Goal: Task Accomplishment & Management: Complete application form

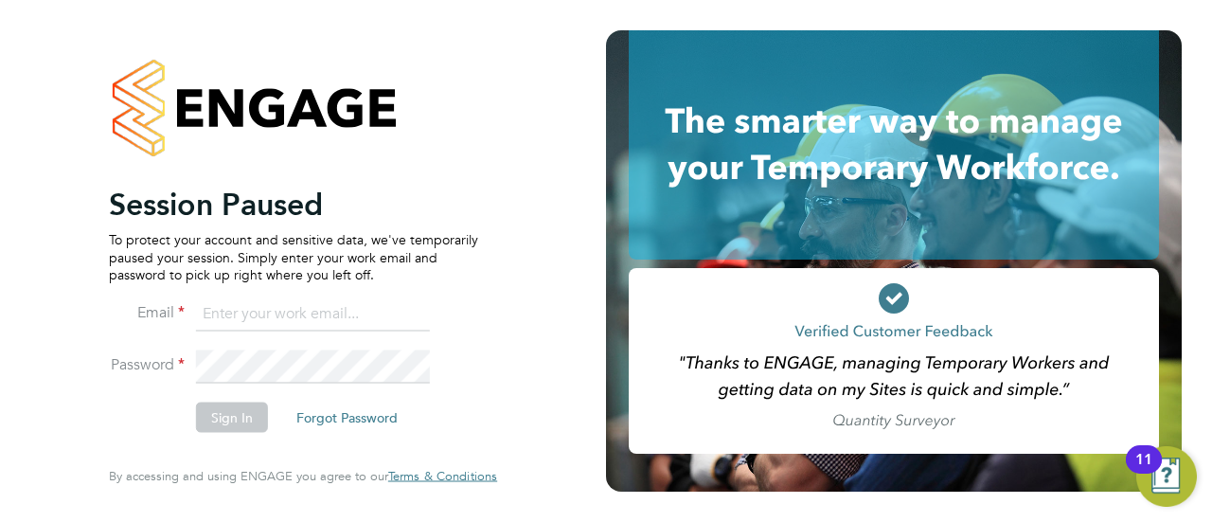
click at [351, 312] on input at bounding box center [313, 313] width 234 height 34
type input "seddon@psrsolutions.co.uk"
click at [232, 407] on button "Sign In" at bounding box center [232, 417] width 72 height 30
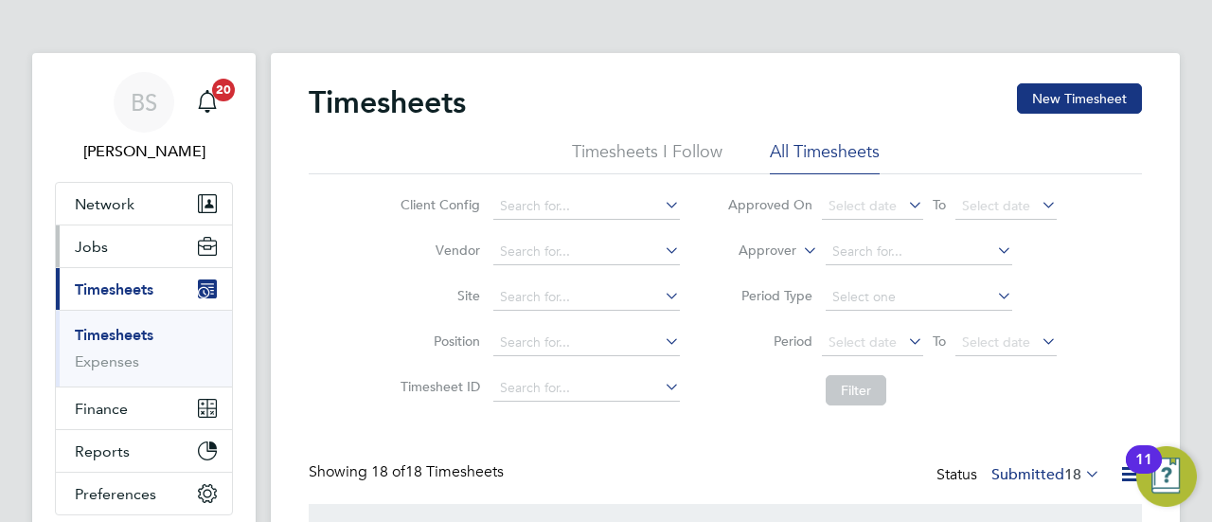
click at [97, 249] on span "Jobs" at bounding box center [91, 247] width 33 height 18
click at [116, 332] on link "Timesheets" at bounding box center [114, 335] width 79 height 18
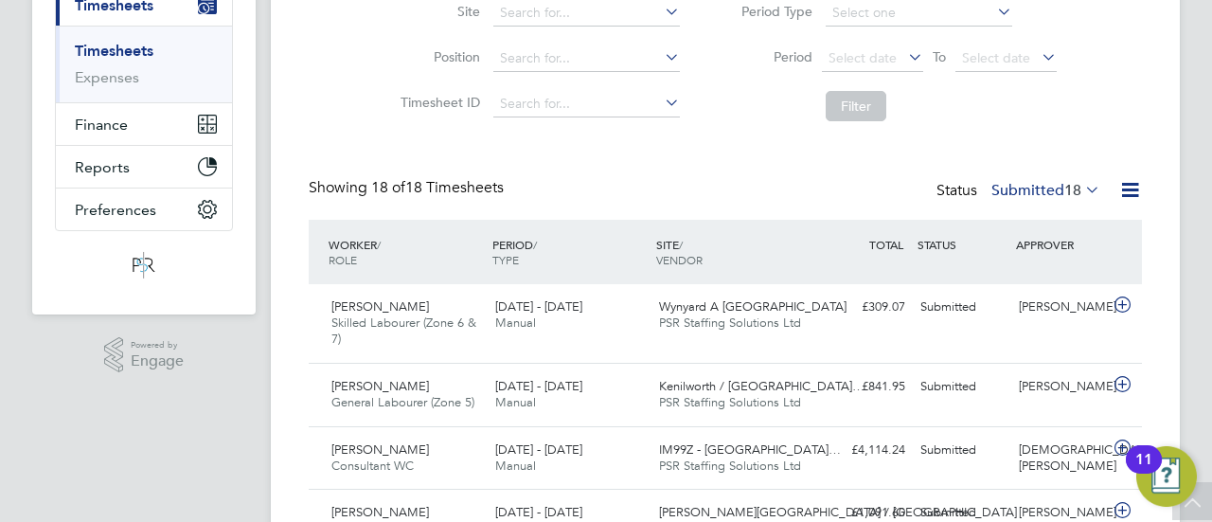
scroll to position [267, 0]
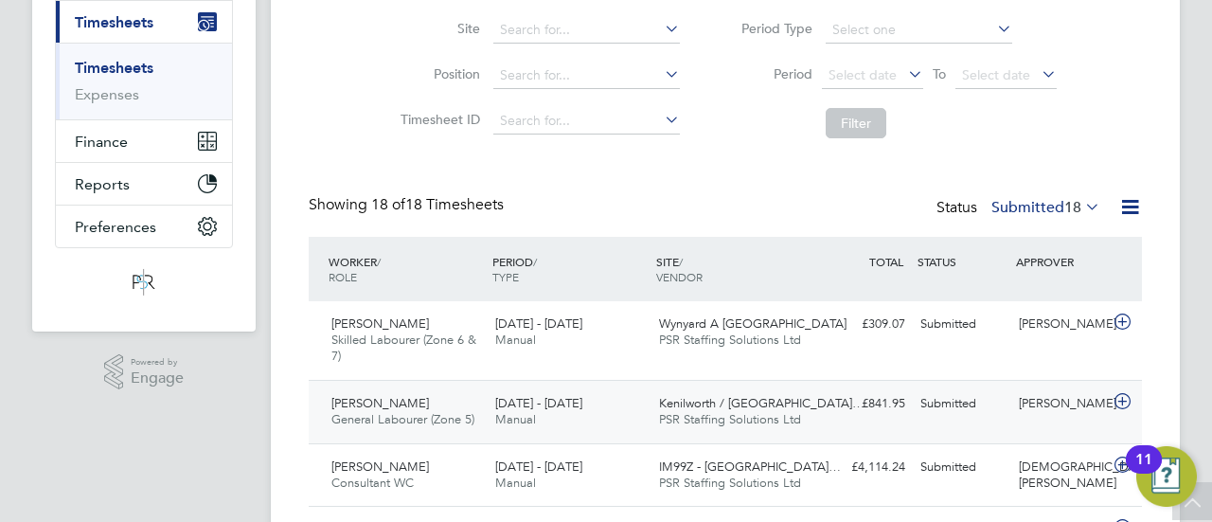
click at [868, 403] on div "£841.95 Submitted" at bounding box center [863, 403] width 98 height 31
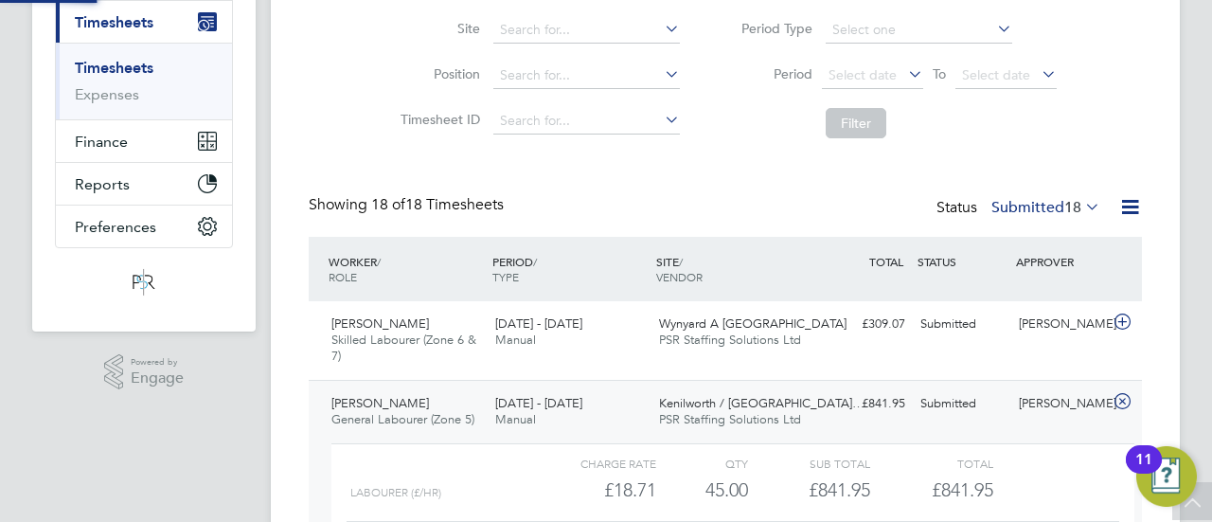
scroll to position [32, 185]
click at [566, 449] on div "Charge rate QTY Sub Total Total Labourer (£/HR) £18.71 45 45.00 45 £841.95 £841…" at bounding box center [732, 513] width 803 height 140
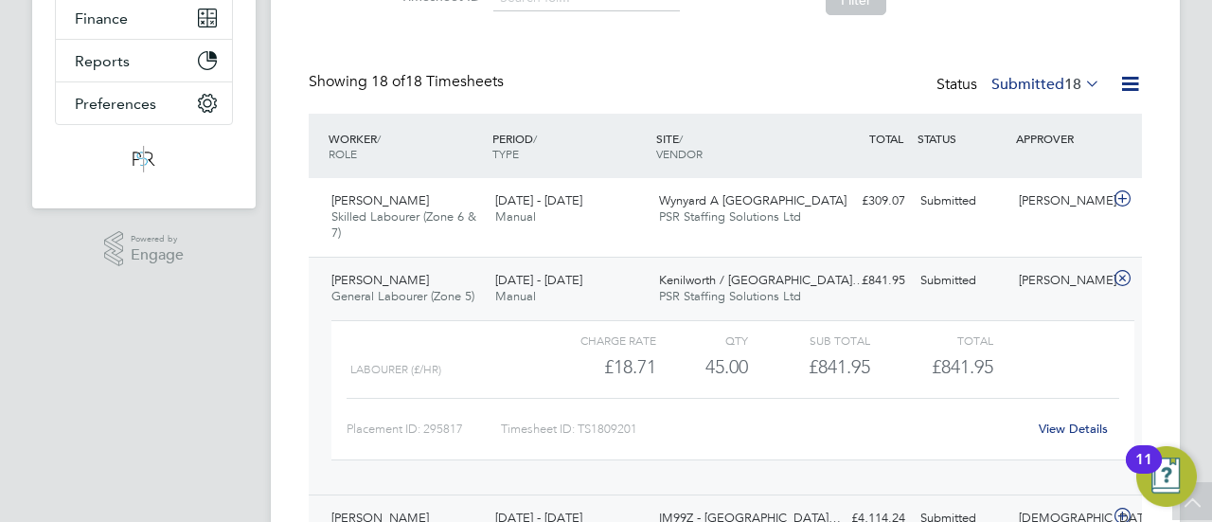
scroll to position [551, 0]
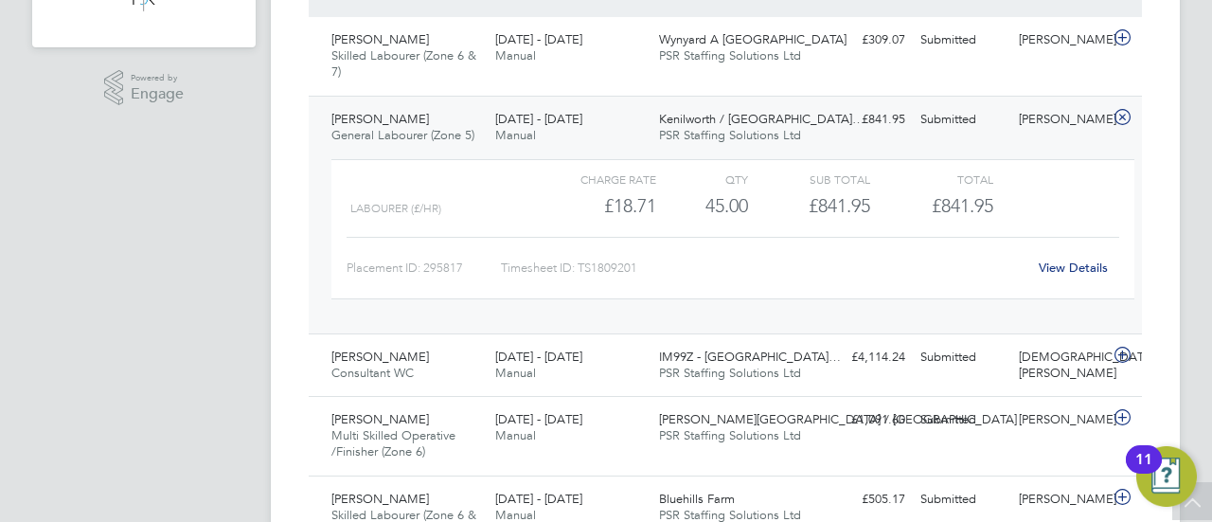
click at [1045, 259] on link "View Details" at bounding box center [1073, 267] width 69 height 16
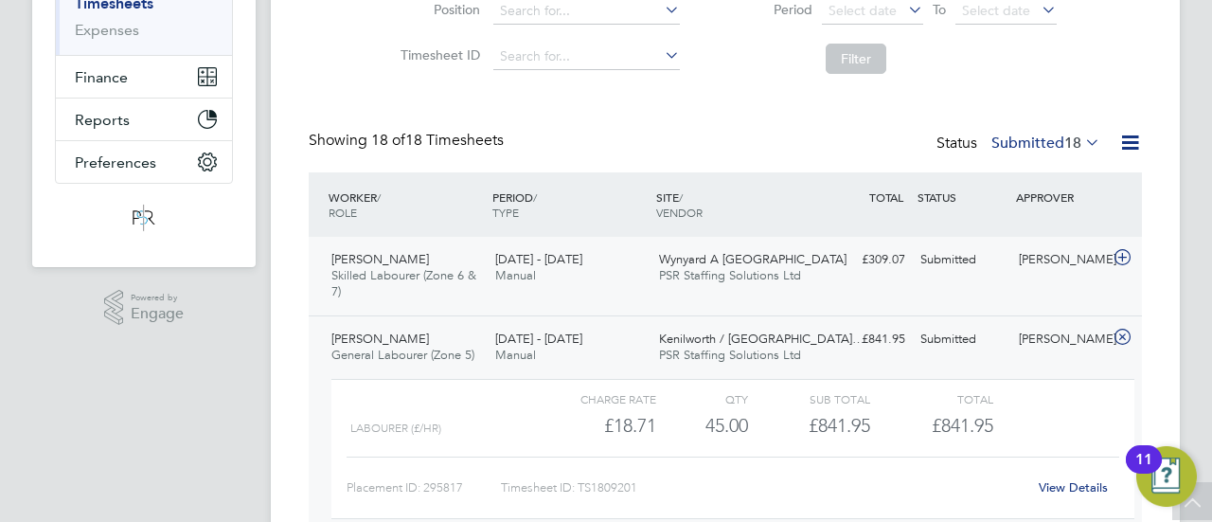
scroll to position [362, 0]
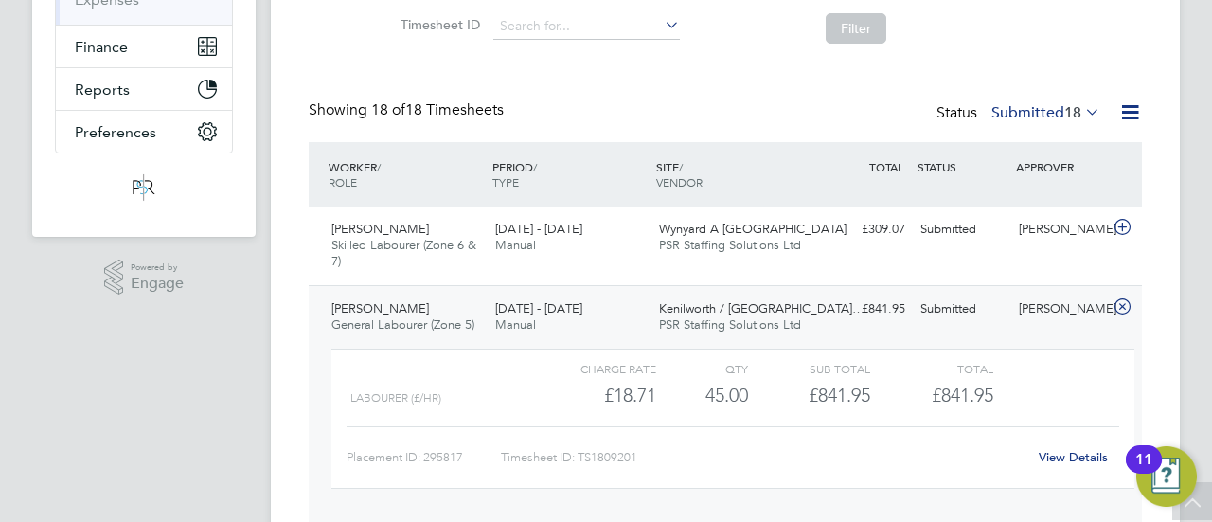
click at [1015, 393] on div "Labourer (£/HR) £18.71 45 45.00 45 £841.95 £841.95" at bounding box center [732, 395] width 803 height 31
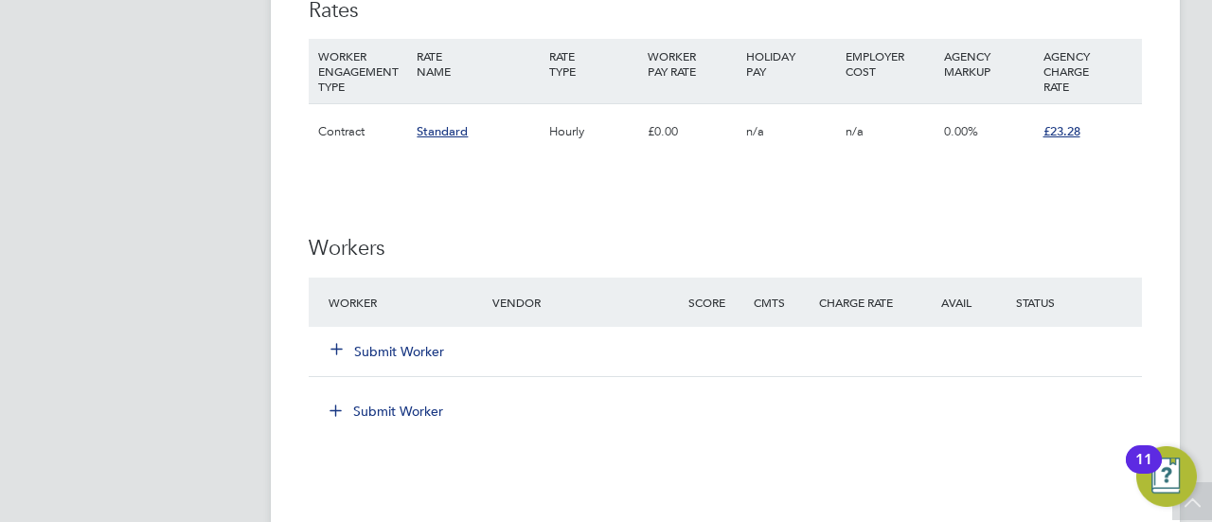
scroll to position [1420, 0]
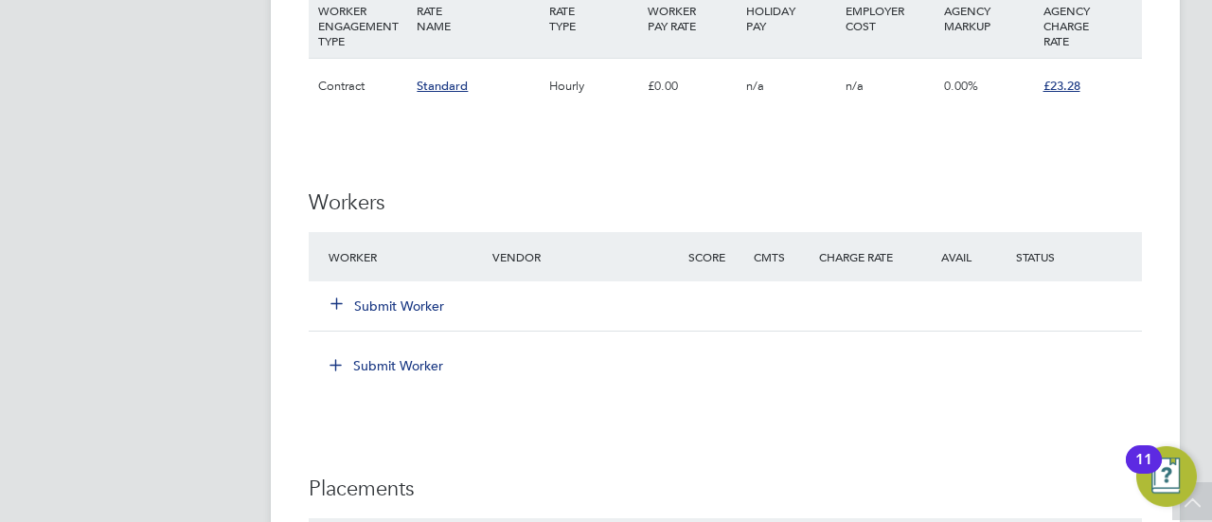
click at [401, 302] on button "Submit Worker" at bounding box center [388, 305] width 114 height 19
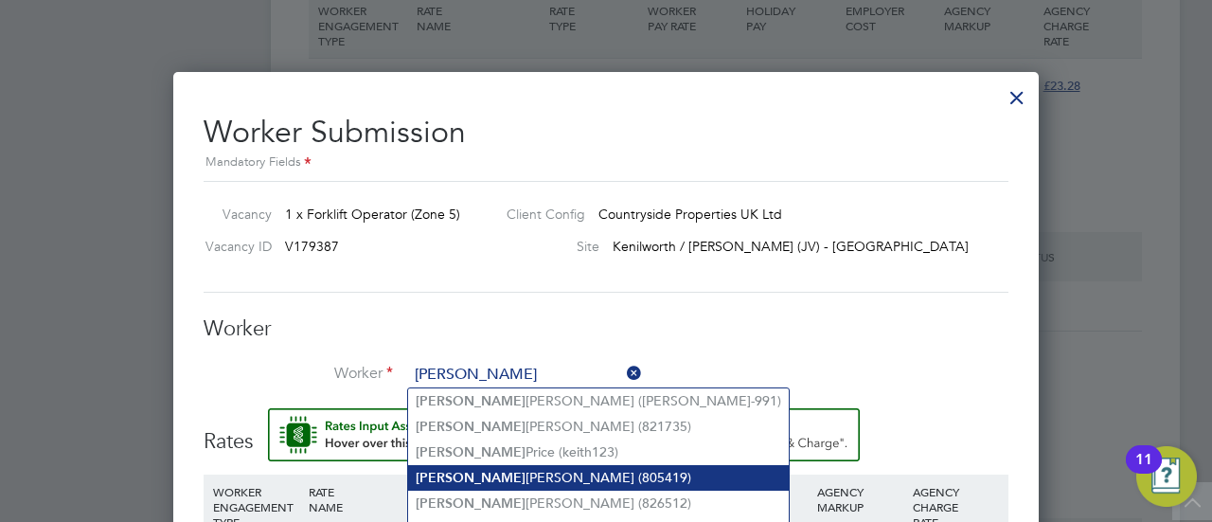
scroll to position [1515, 0]
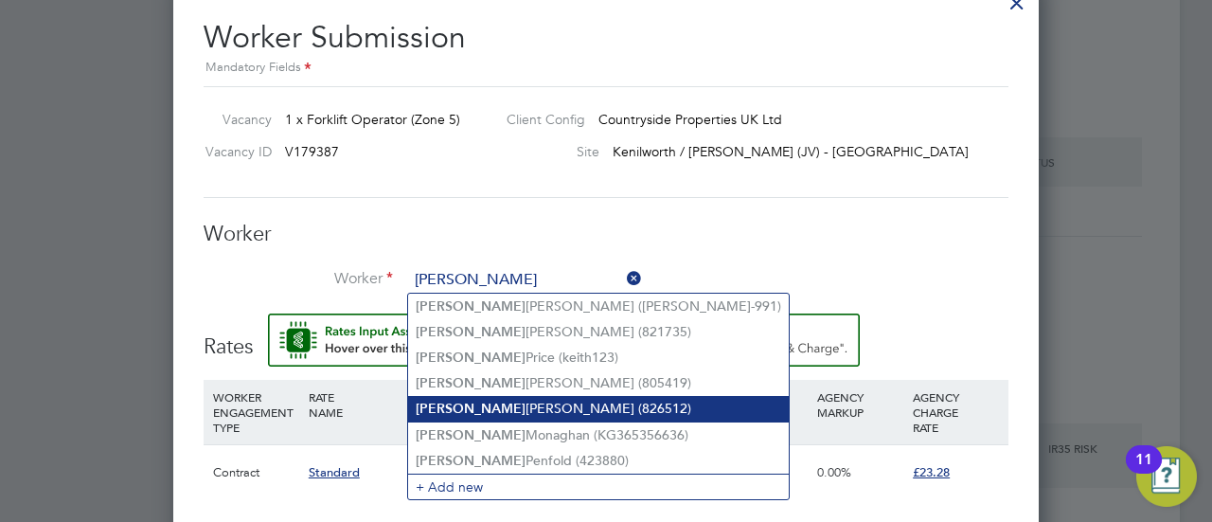
click at [479, 417] on li "Keith Bates (826512)" at bounding box center [598, 409] width 381 height 26
type input "Keith Bates (826512)"
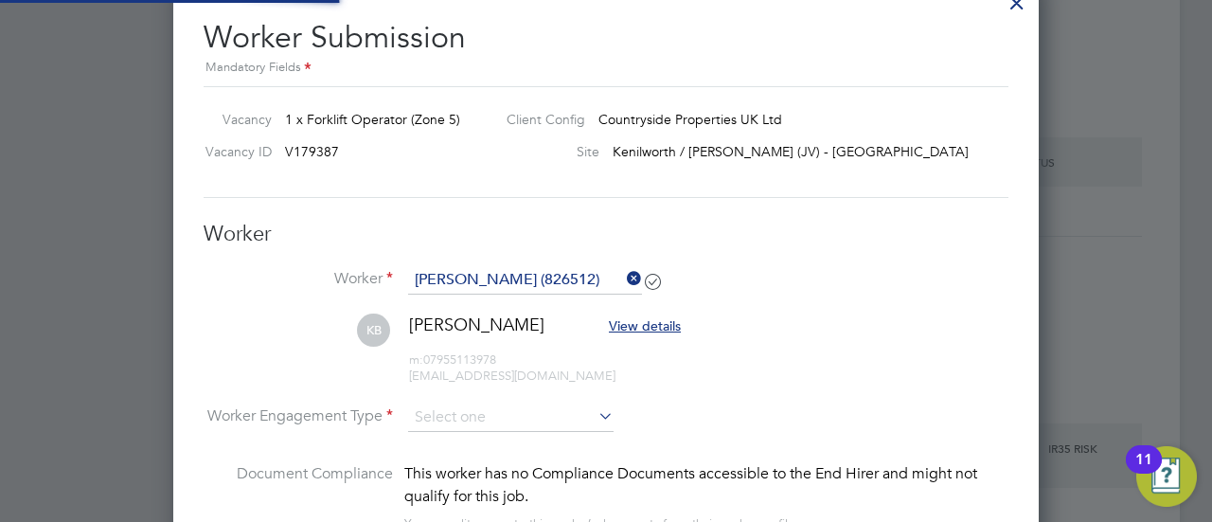
scroll to position [1635, 865]
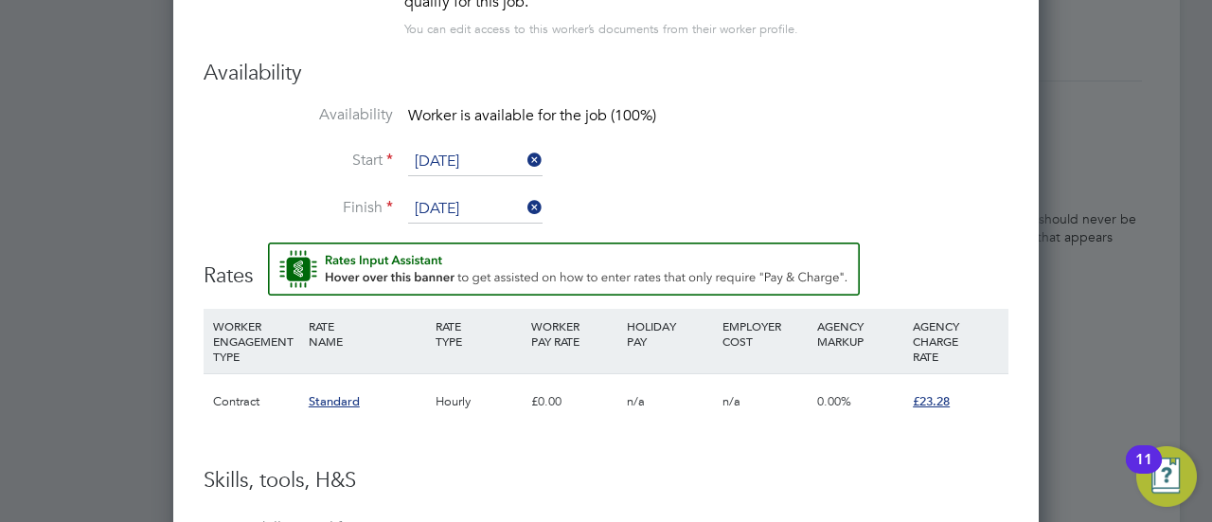
click at [632, 393] on span "n/a" at bounding box center [636, 401] width 18 height 16
click at [681, 454] on li "WORKER ENGAGEMENT TYPE RATE NAME RATE TYPE WORKER PAY RATE HOLIDAY PAY EMPLOYER…" at bounding box center [606, 388] width 805 height 158
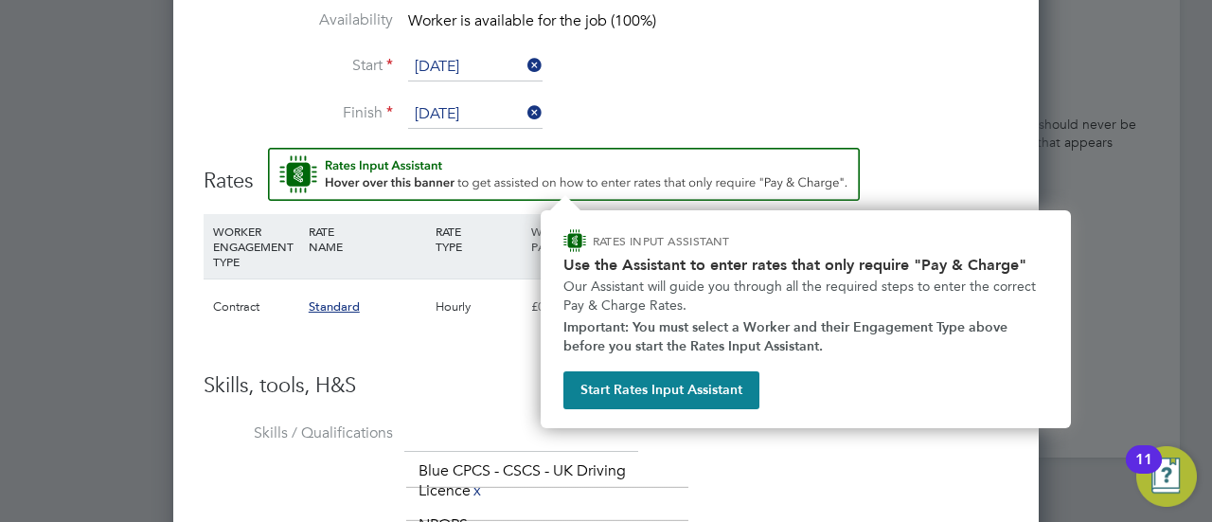
click at [606, 172] on img "Rate Assistant" at bounding box center [564, 174] width 592 height 53
click at [695, 380] on button "Start Rates Input Assistant" at bounding box center [661, 390] width 196 height 38
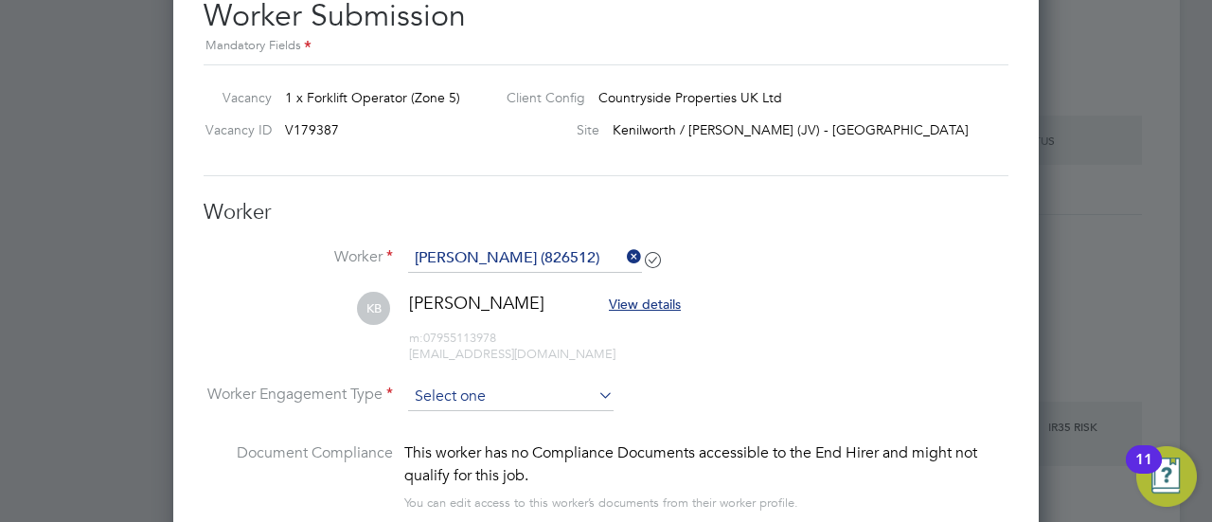
click at [528, 395] on input at bounding box center [510, 397] width 205 height 28
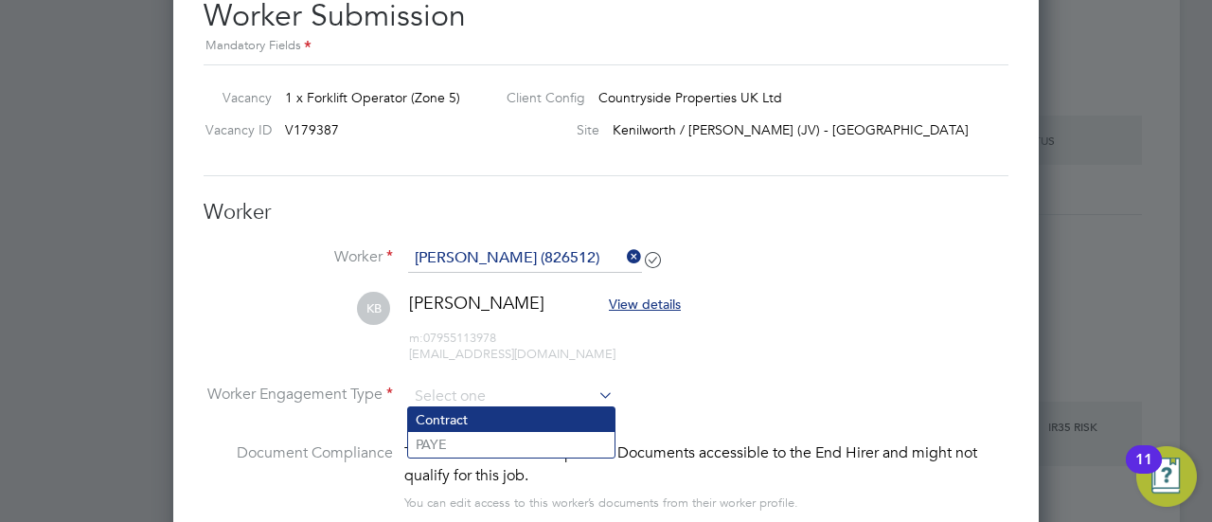
click at [509, 424] on li "Contract" at bounding box center [511, 419] width 206 height 25
type input "Contract"
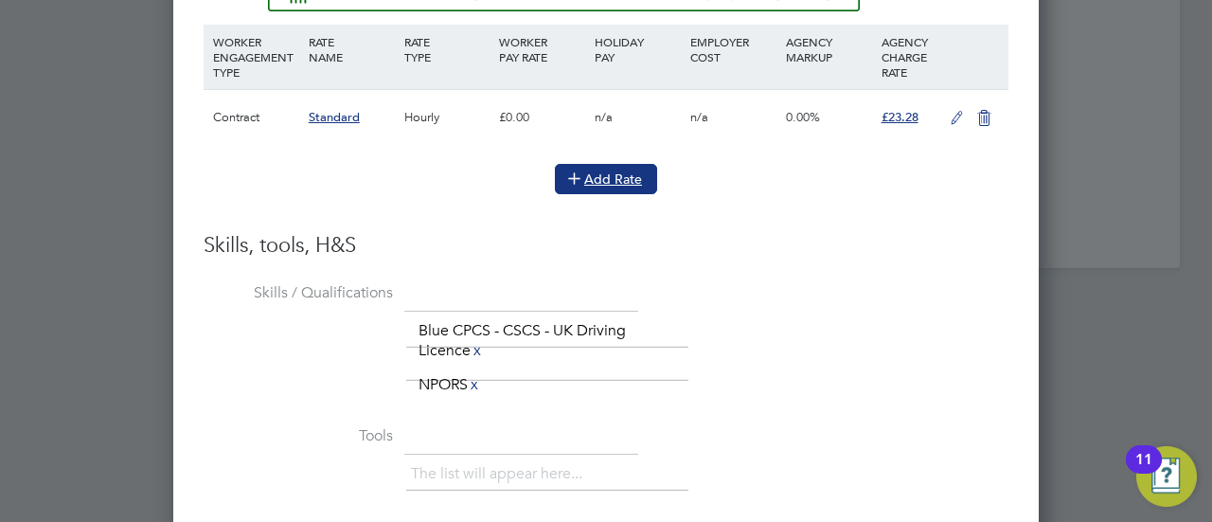
click at [606, 165] on button "Add Rate" at bounding box center [606, 179] width 102 height 30
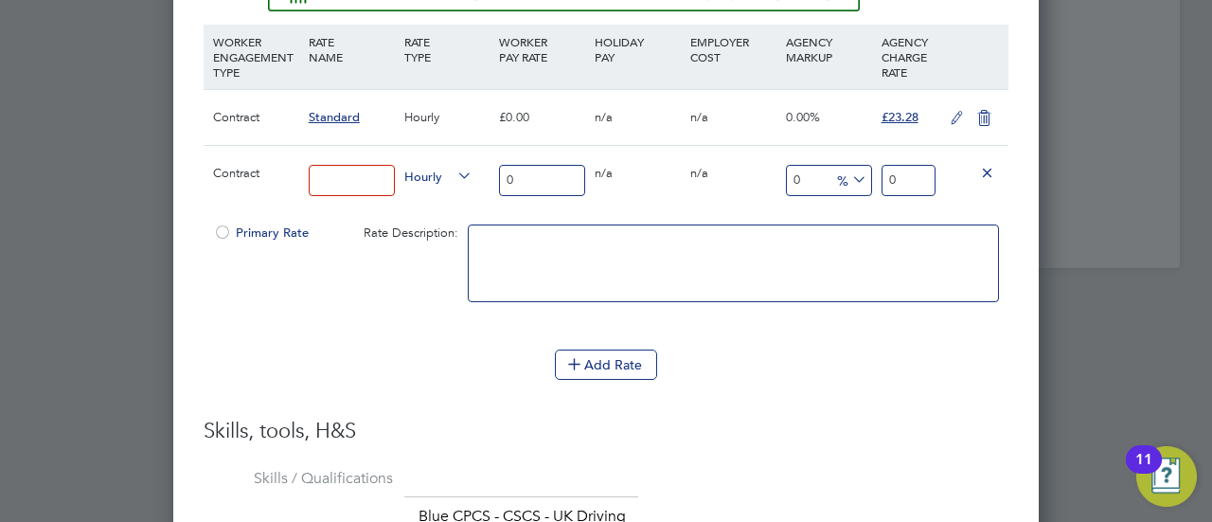
click at [398, 175] on div at bounding box center [352, 180] width 96 height 69
click at [386, 172] on input at bounding box center [352, 180] width 86 height 31
type input "Telehandler"
click at [540, 187] on input "0" at bounding box center [542, 180] width 86 height 31
type input "2"
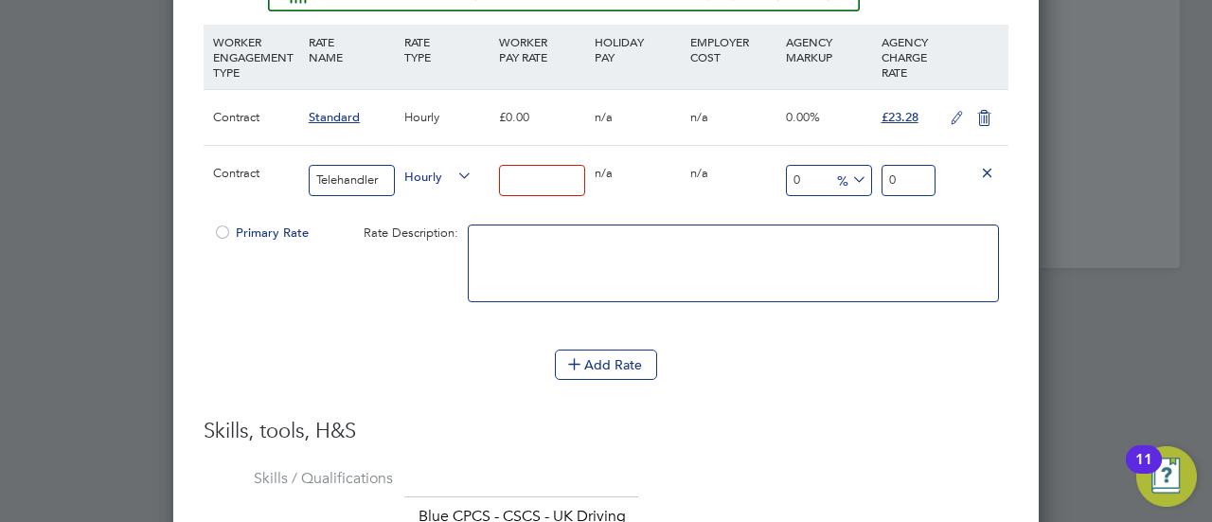
type input "2"
type input "20"
click at [920, 185] on input "20" at bounding box center [909, 180] width 54 height 31
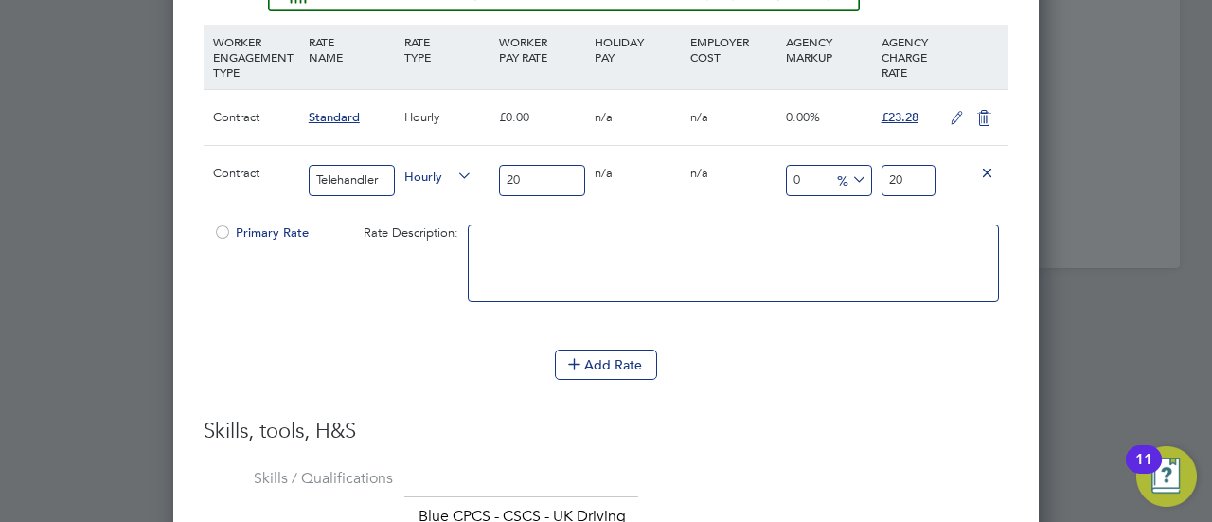
type input "-90"
type input "2"
type input "15"
type input "23"
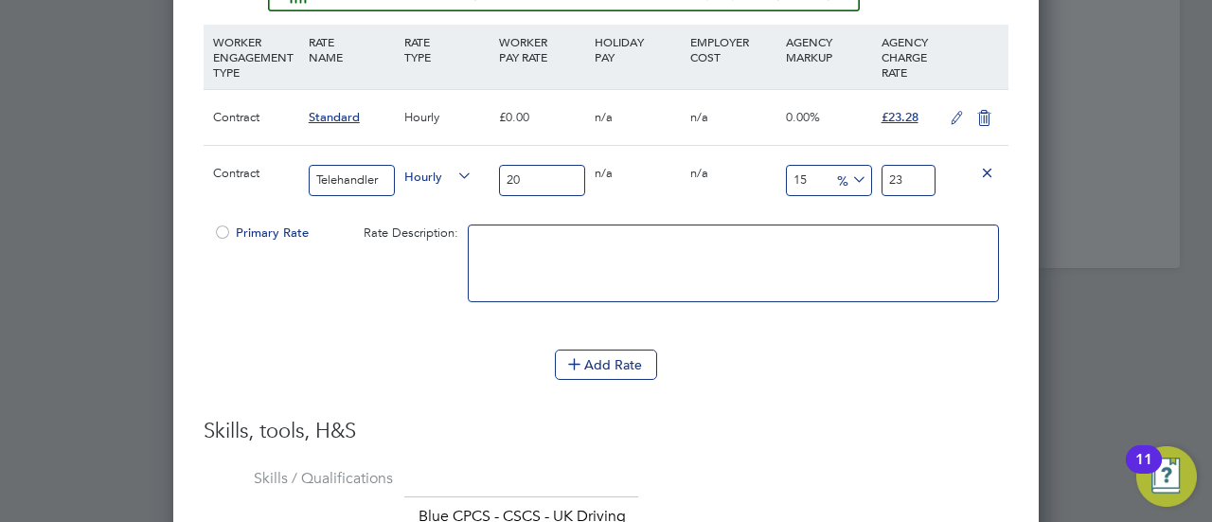
type input "16"
type input "23.2"
type input "16.4"
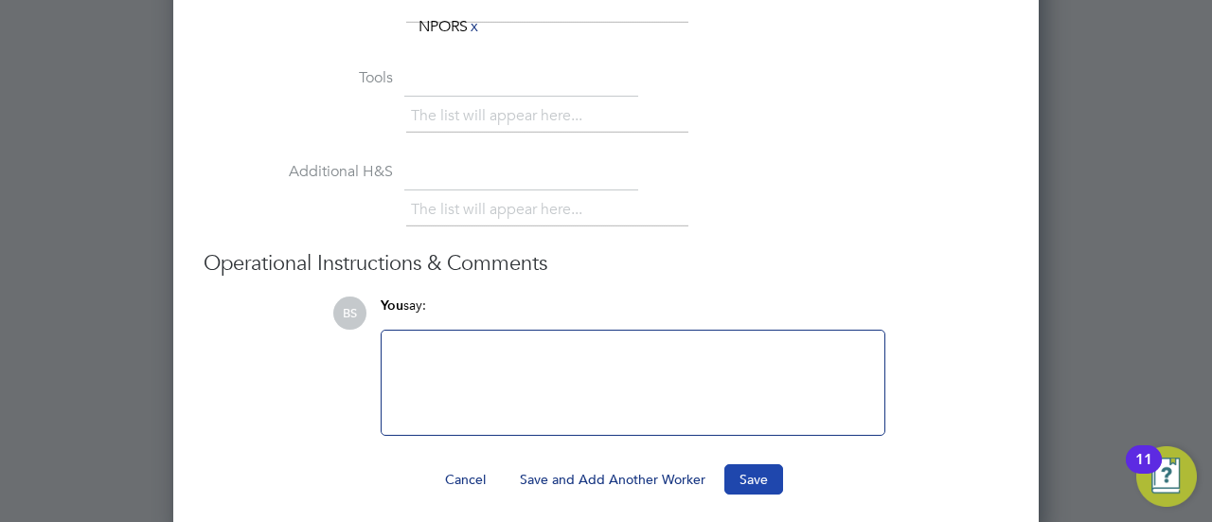
type input "23.28"
click at [744, 482] on button "Save" at bounding box center [753, 479] width 59 height 30
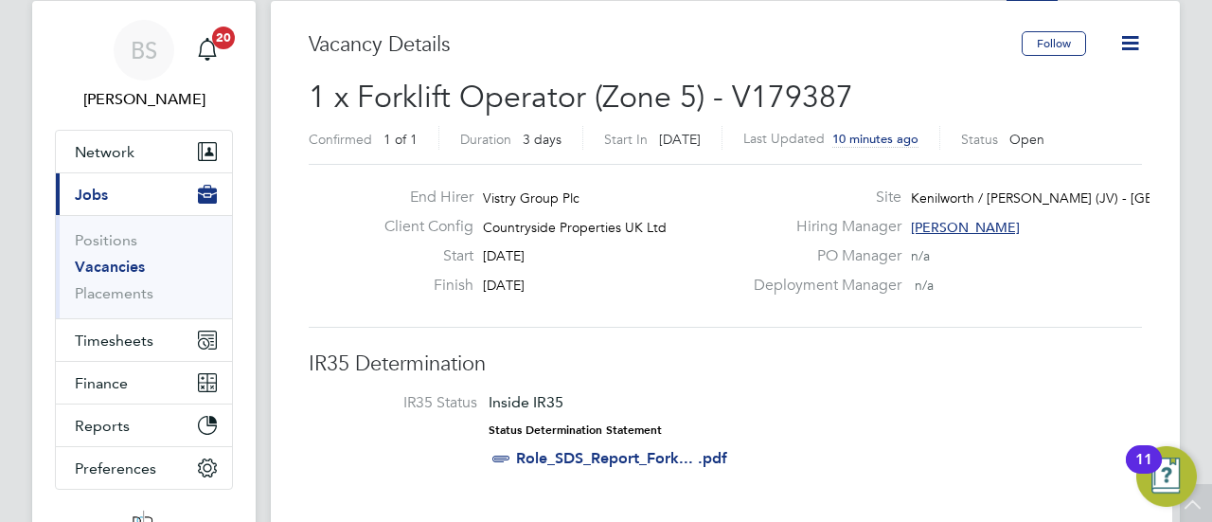
scroll to position [0, 0]
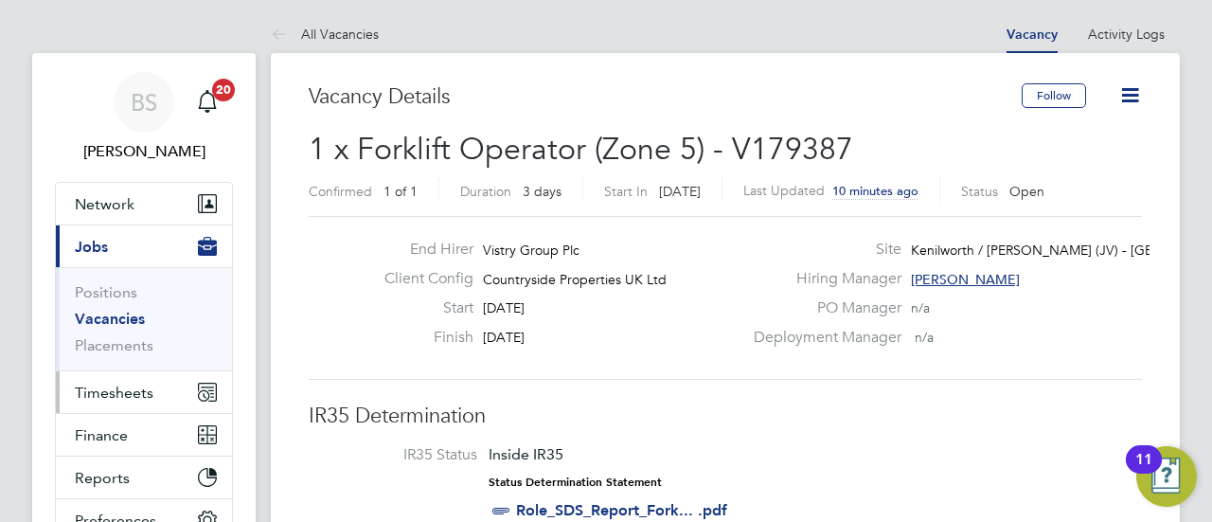
click at [101, 403] on button "Timesheets" at bounding box center [144, 392] width 176 height 42
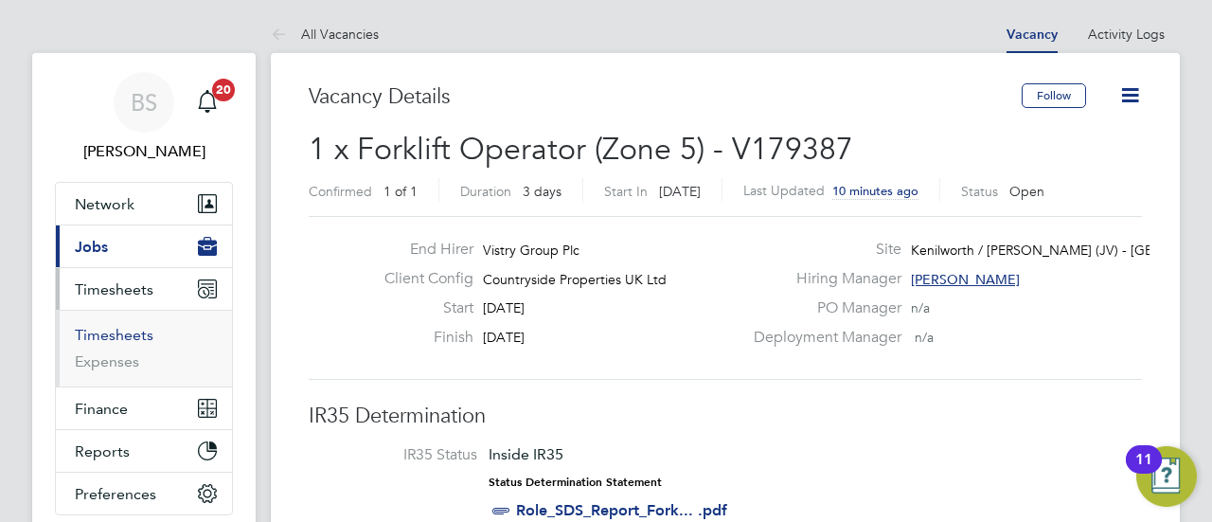
click at [119, 331] on link "Timesheets" at bounding box center [114, 335] width 79 height 18
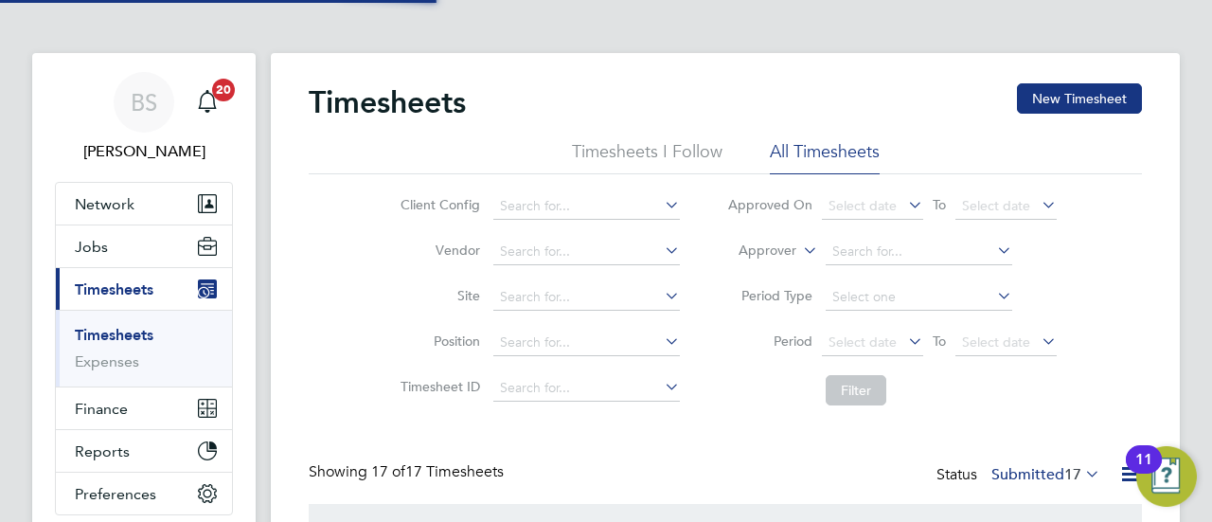
scroll to position [63, 164]
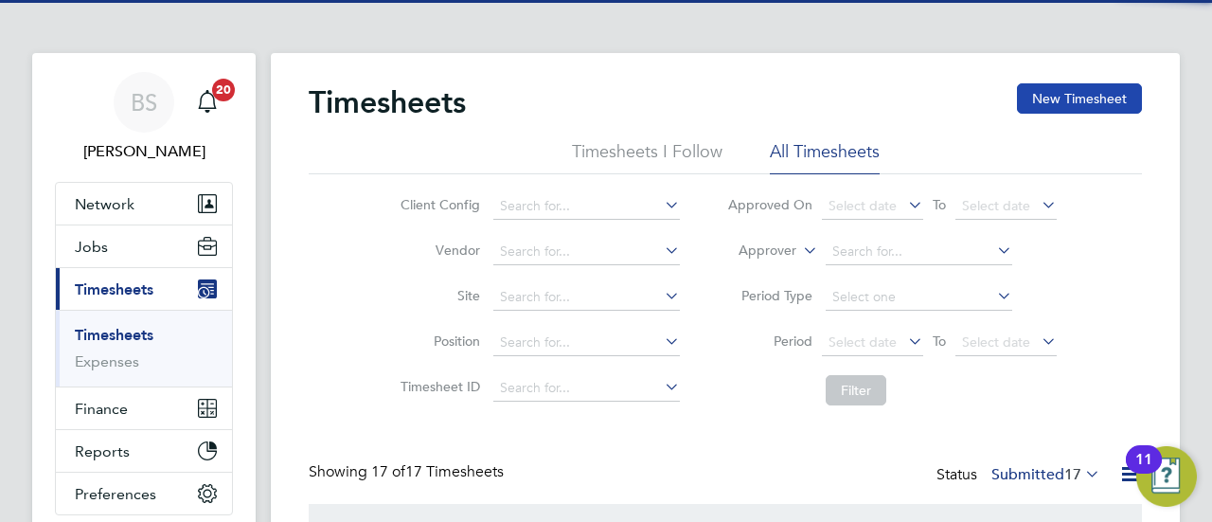
click at [1067, 96] on button "New Timesheet" at bounding box center [1079, 98] width 125 height 30
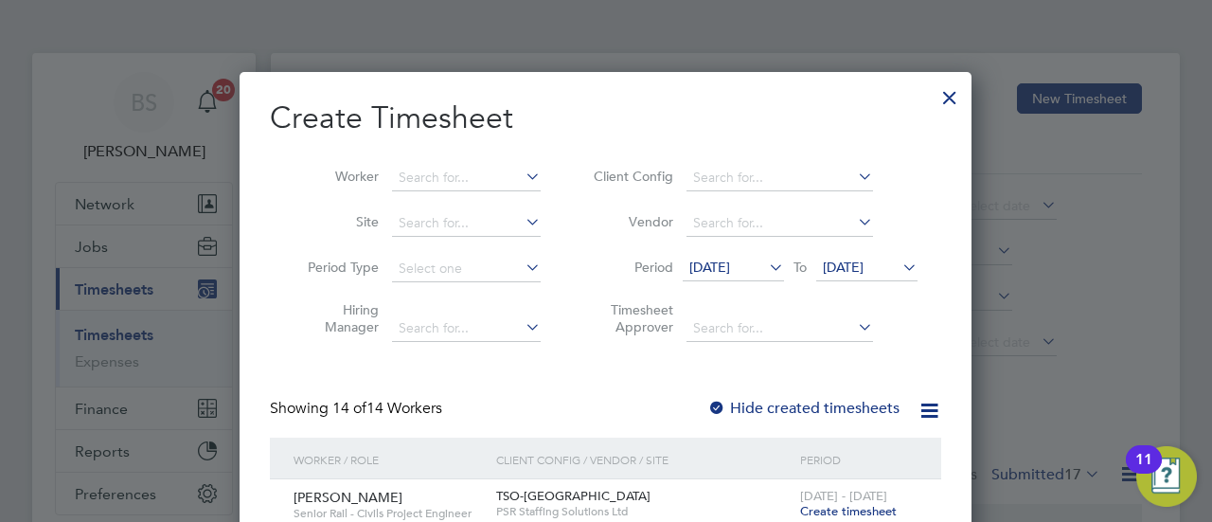
click at [705, 261] on span "14 Aug 2025" at bounding box center [709, 266] width 41 height 17
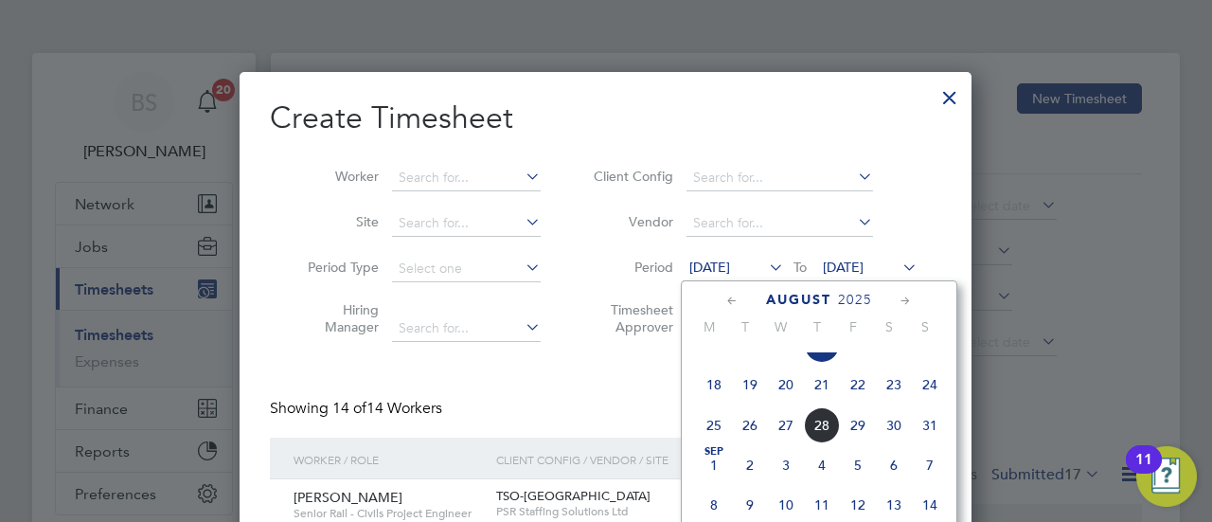
click at [716, 395] on span "18" at bounding box center [714, 384] width 36 height 36
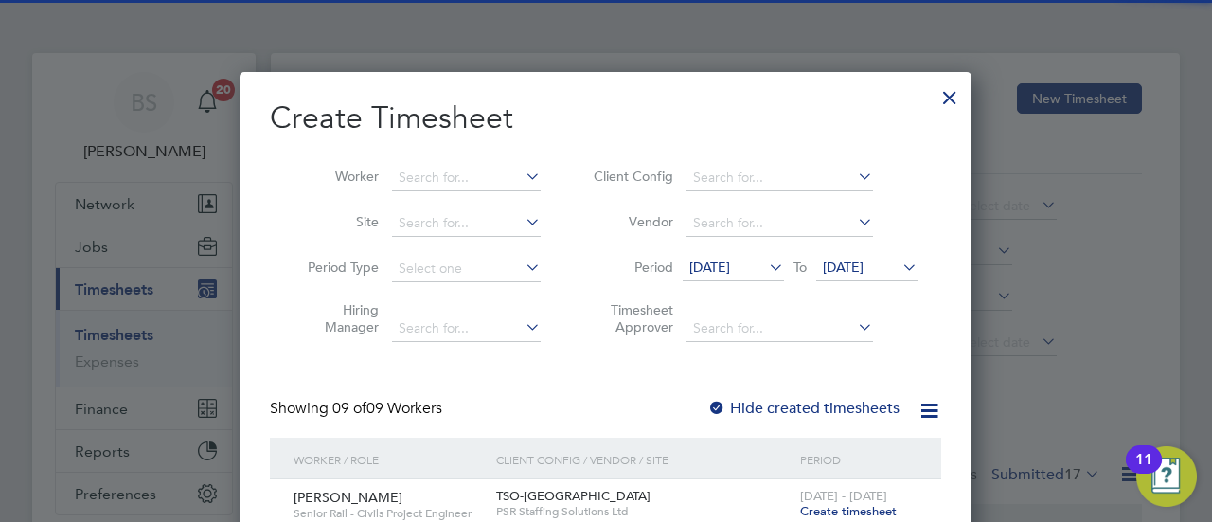
click at [873, 276] on span "21 Aug 2025" at bounding box center [866, 269] width 101 height 26
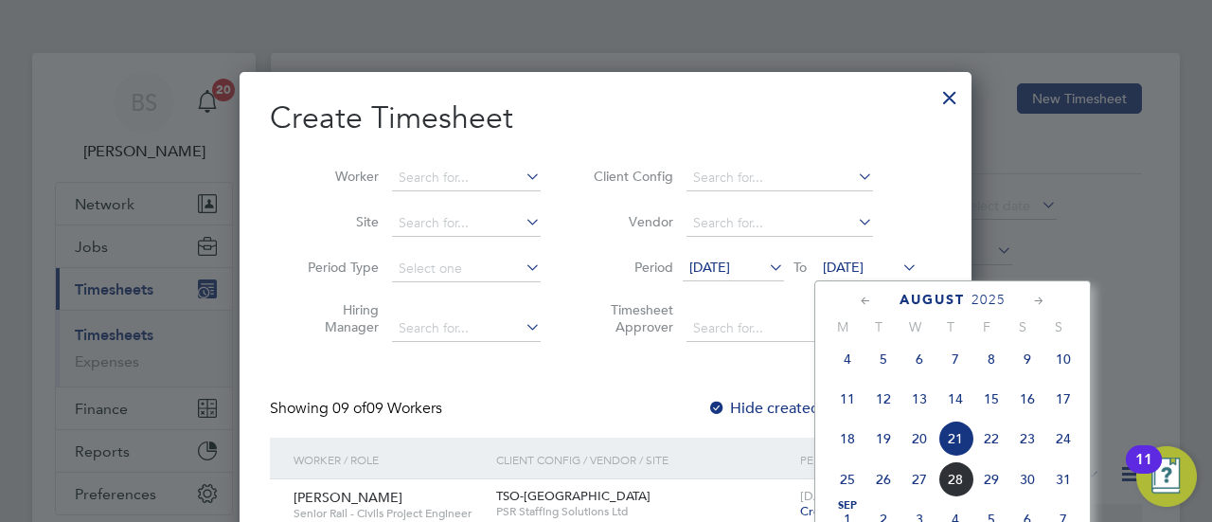
click at [1059, 446] on span "24" at bounding box center [1063, 438] width 36 height 36
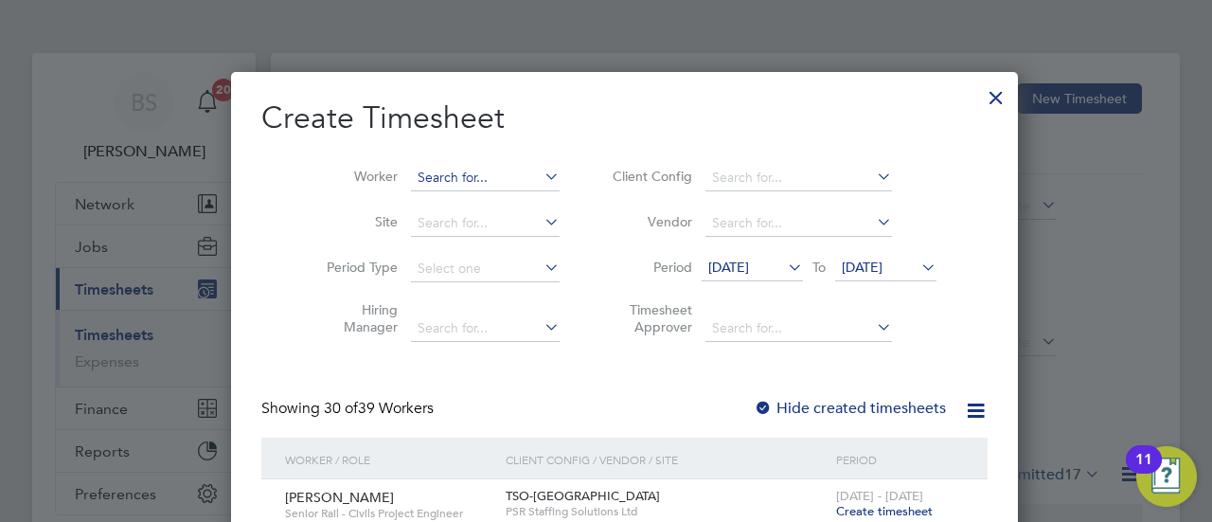
click at [482, 169] on input at bounding box center [485, 178] width 149 height 27
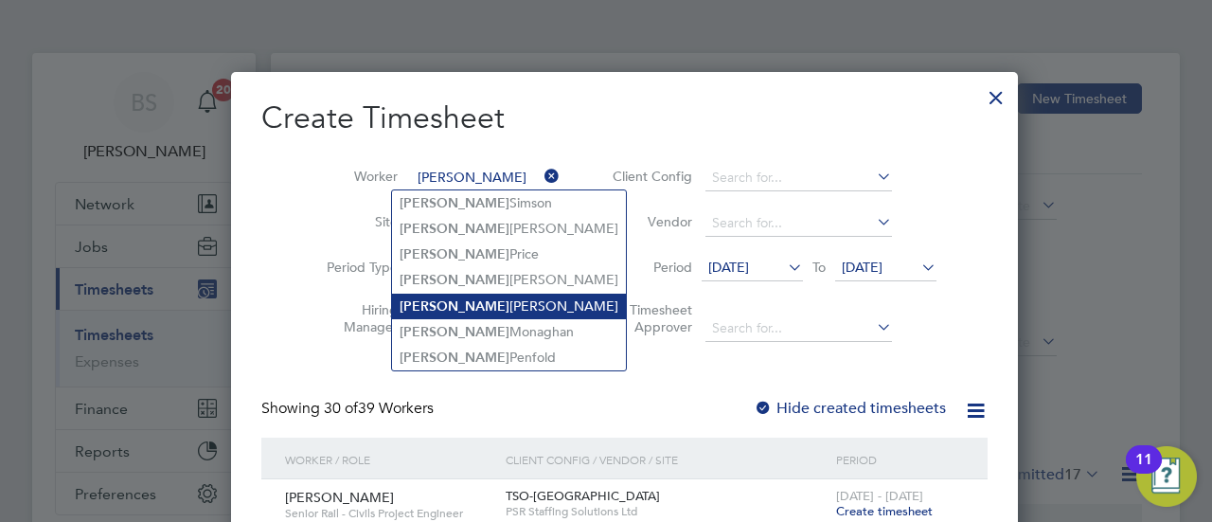
click at [498, 298] on li "Keith Bates" at bounding box center [509, 307] width 234 height 26
type input "[PERSON_NAME]"
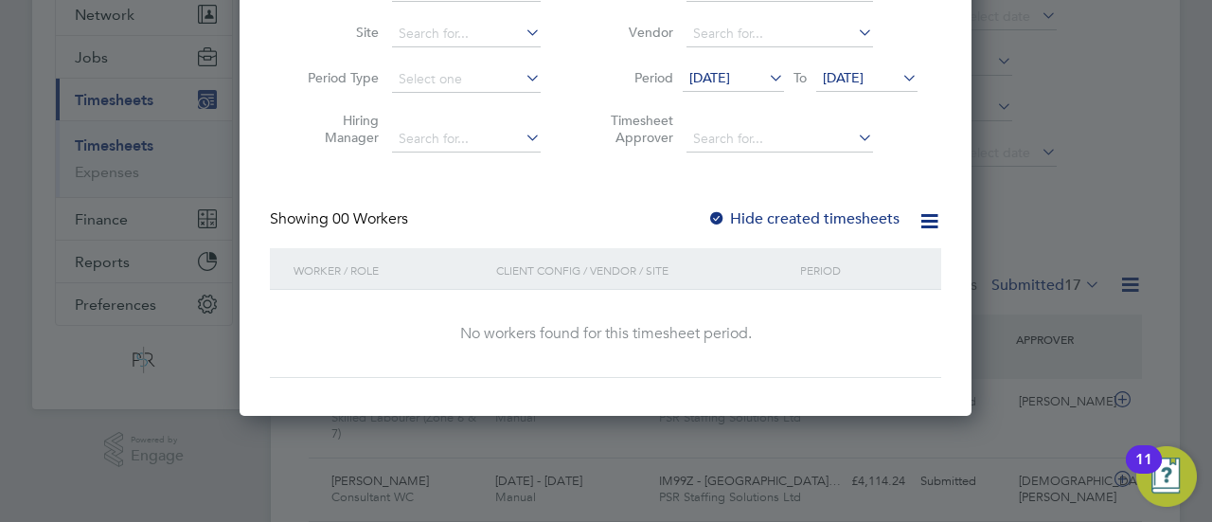
click at [811, 219] on label "Hide created timesheets" at bounding box center [803, 218] width 192 height 19
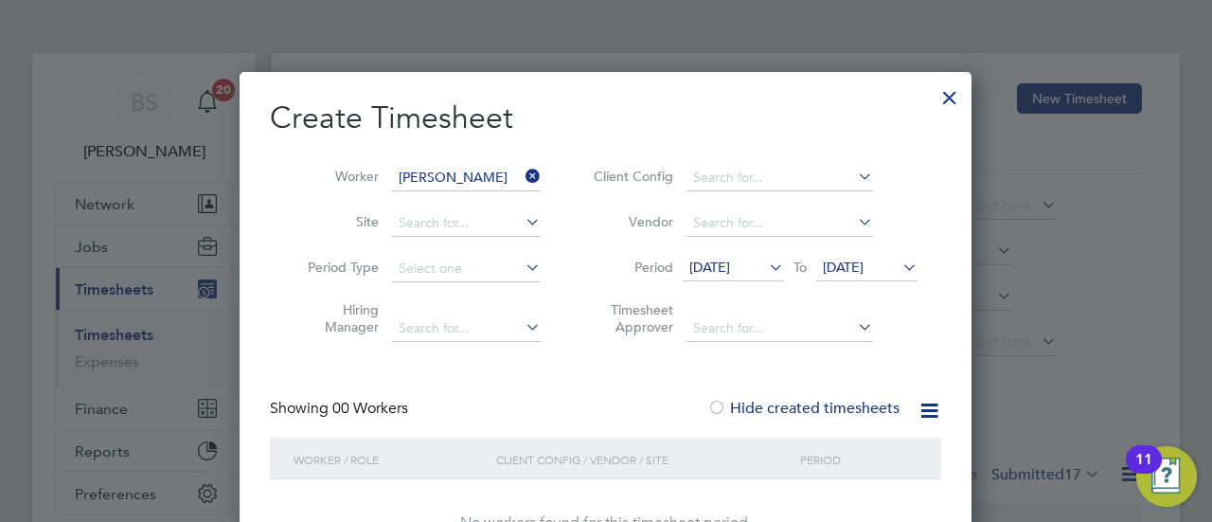
click at [961, 92] on div at bounding box center [950, 93] width 34 height 34
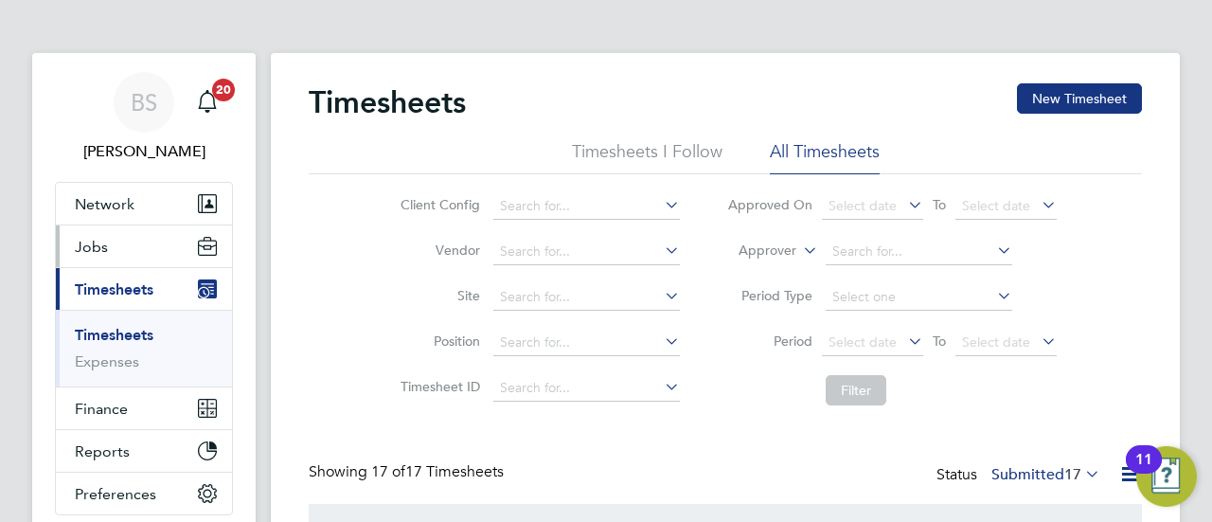
click at [100, 245] on span "Jobs" at bounding box center [91, 247] width 33 height 18
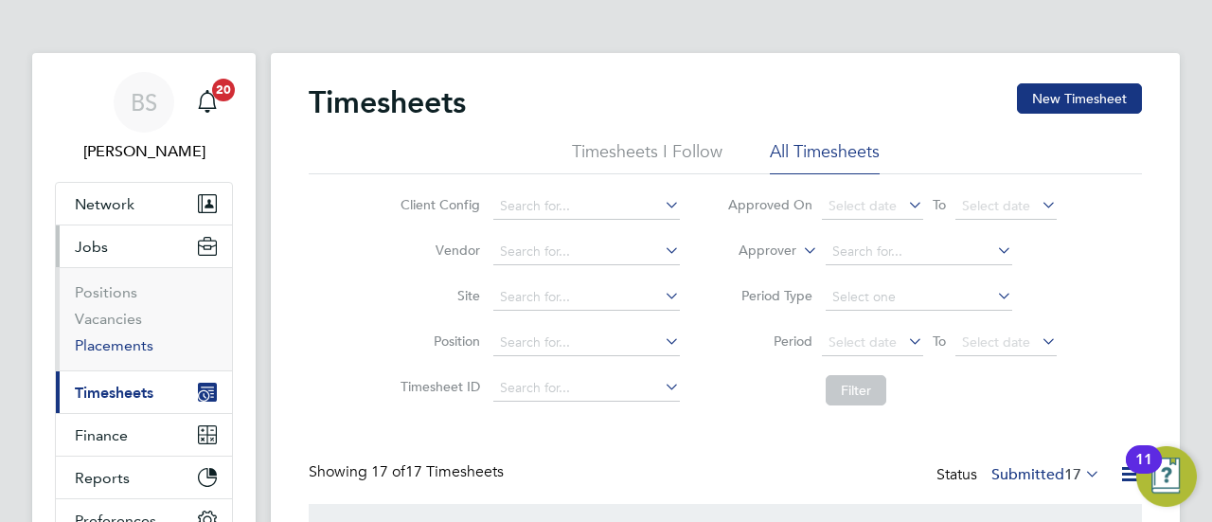
click at [104, 340] on link "Placements" at bounding box center [114, 345] width 79 height 18
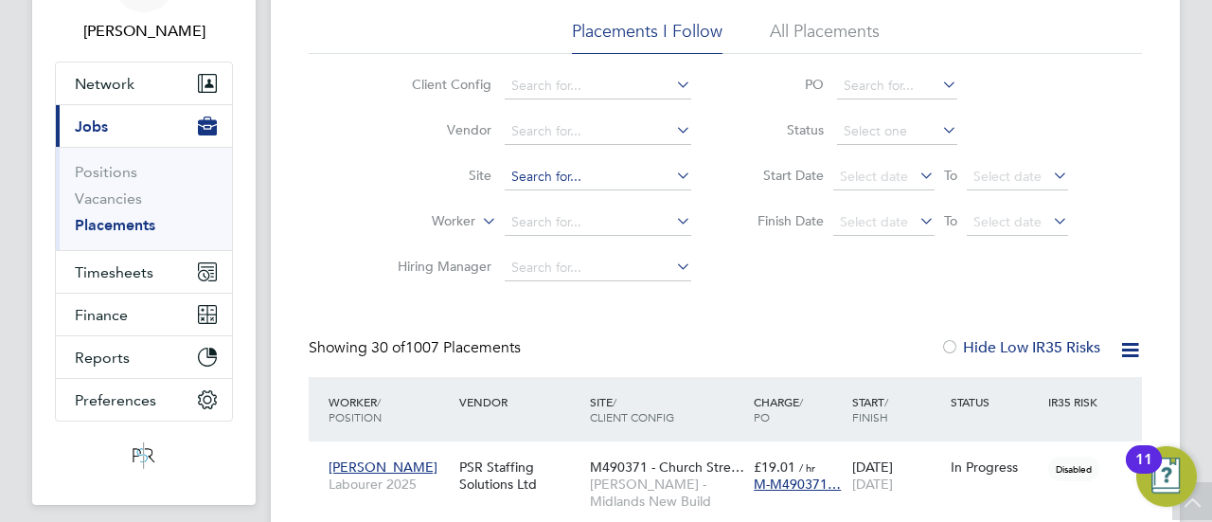
click at [612, 182] on input at bounding box center [598, 177] width 187 height 27
click at [623, 202] on li "Kenilworth / Stoneleigh (JV) - Linden" at bounding box center [692, 202] width 375 height 26
type input "Kenilworth / [PERSON_NAME] (JV) - [GEOGRAPHIC_DATA]"
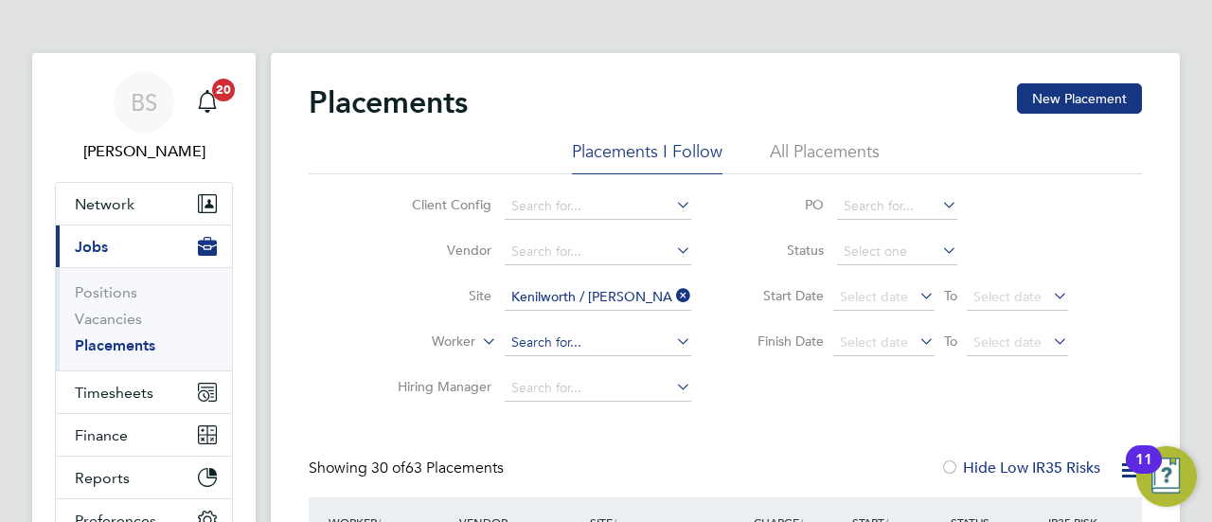
click at [580, 342] on input at bounding box center [598, 343] width 187 height 27
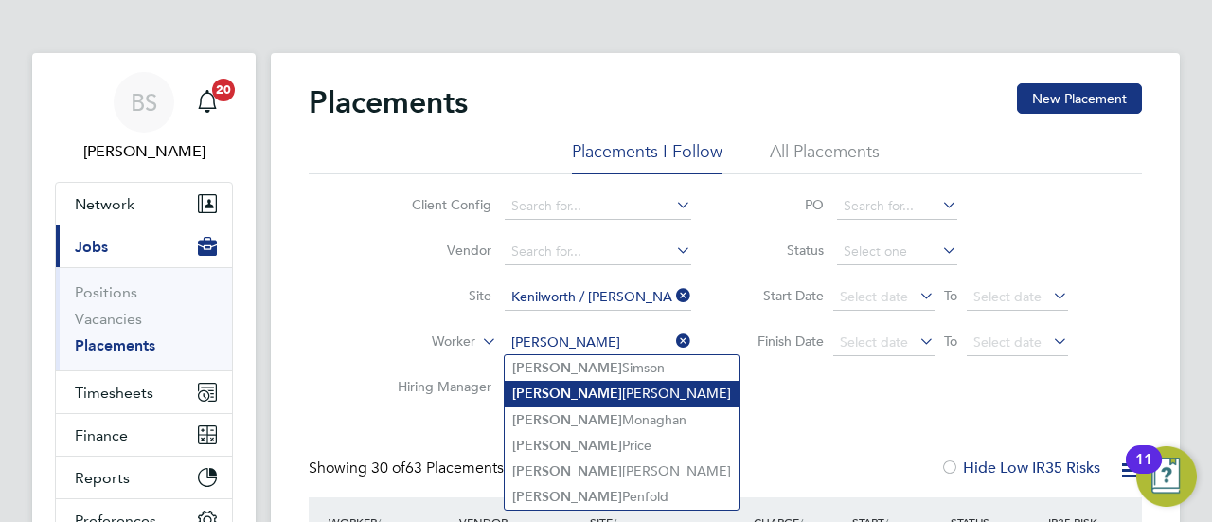
click at [599, 396] on li "Keith Bates" at bounding box center [622, 394] width 234 height 26
type input "[PERSON_NAME]"
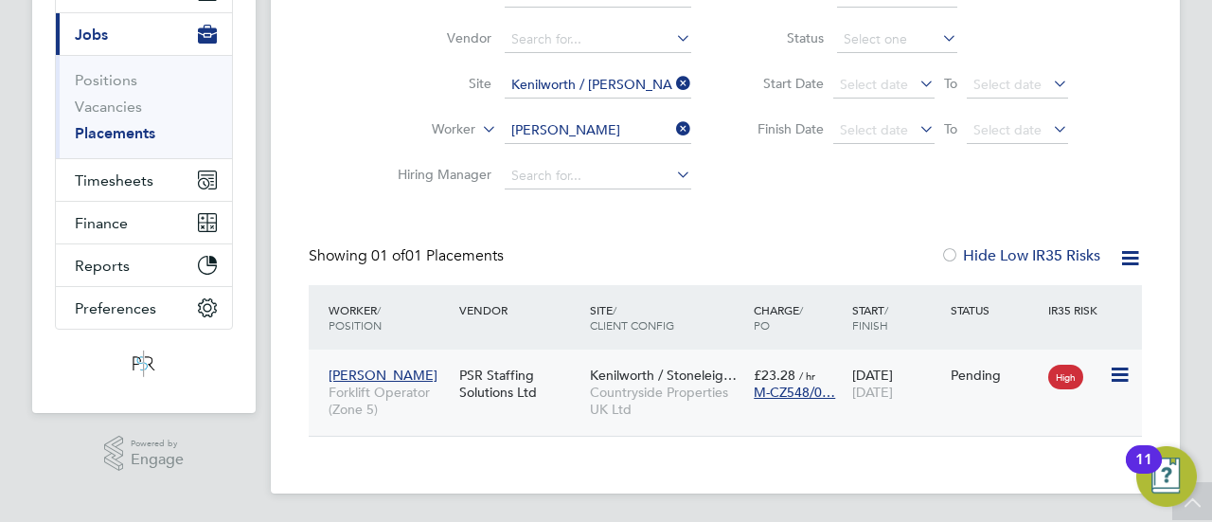
click at [557, 401] on div "PSR Staffing Solutions Ltd" at bounding box center [519, 383] width 131 height 53
click at [129, 165] on button "Timesheets" at bounding box center [144, 180] width 176 height 42
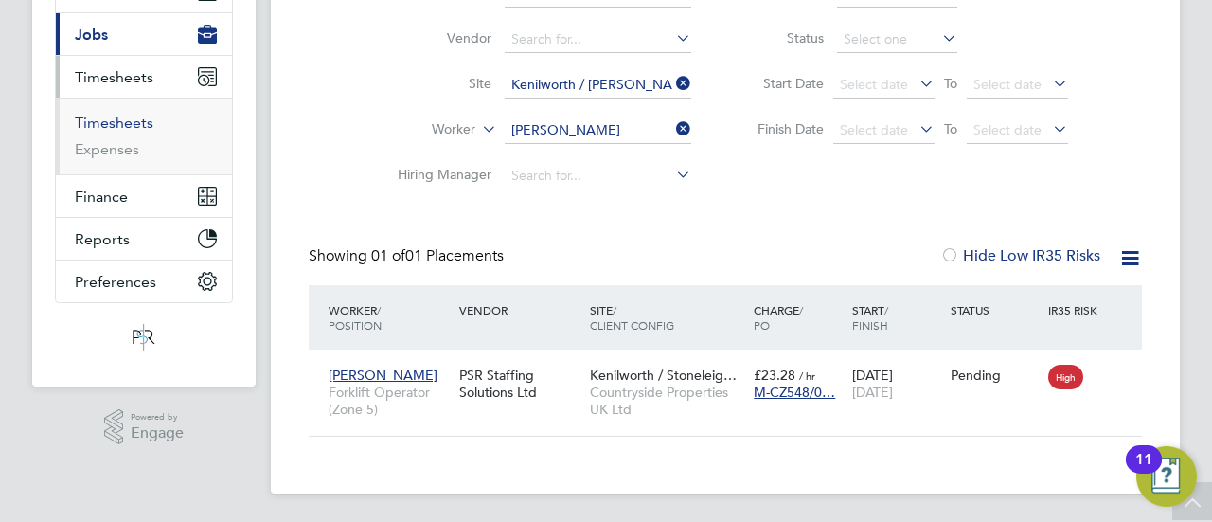
click at [139, 120] on link "Timesheets" at bounding box center [114, 123] width 79 height 18
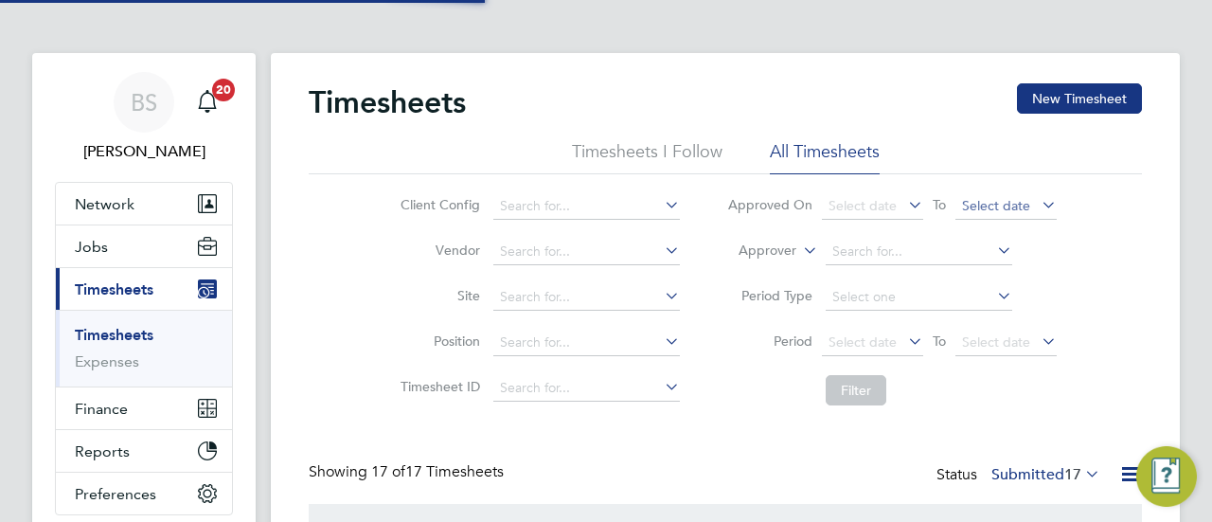
scroll to position [9, 9]
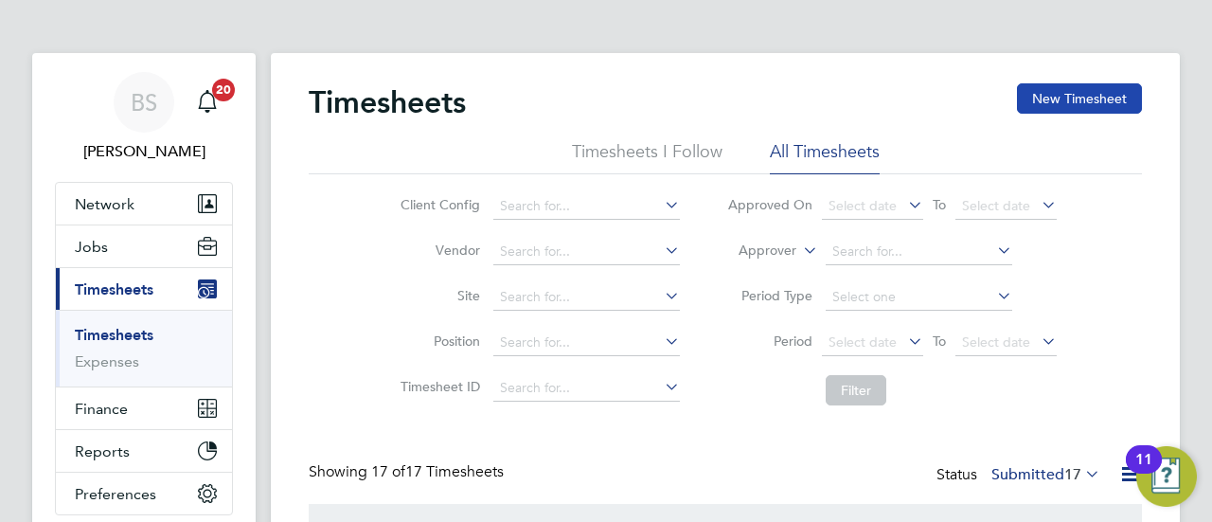
click at [1078, 96] on button "New Timesheet" at bounding box center [1079, 98] width 125 height 30
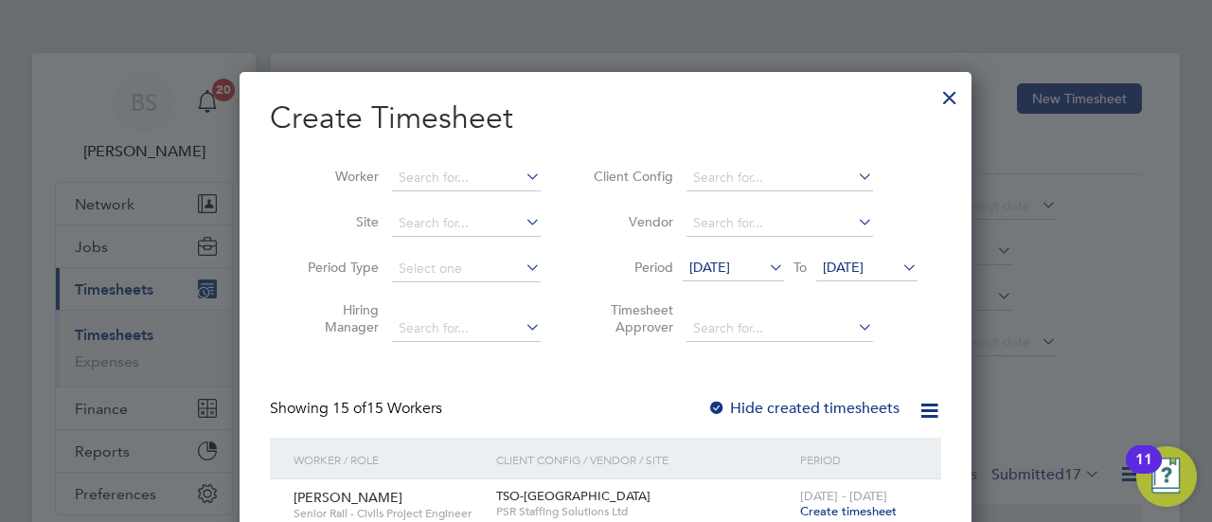
click at [724, 277] on span "14 Aug 2025" at bounding box center [733, 269] width 101 height 26
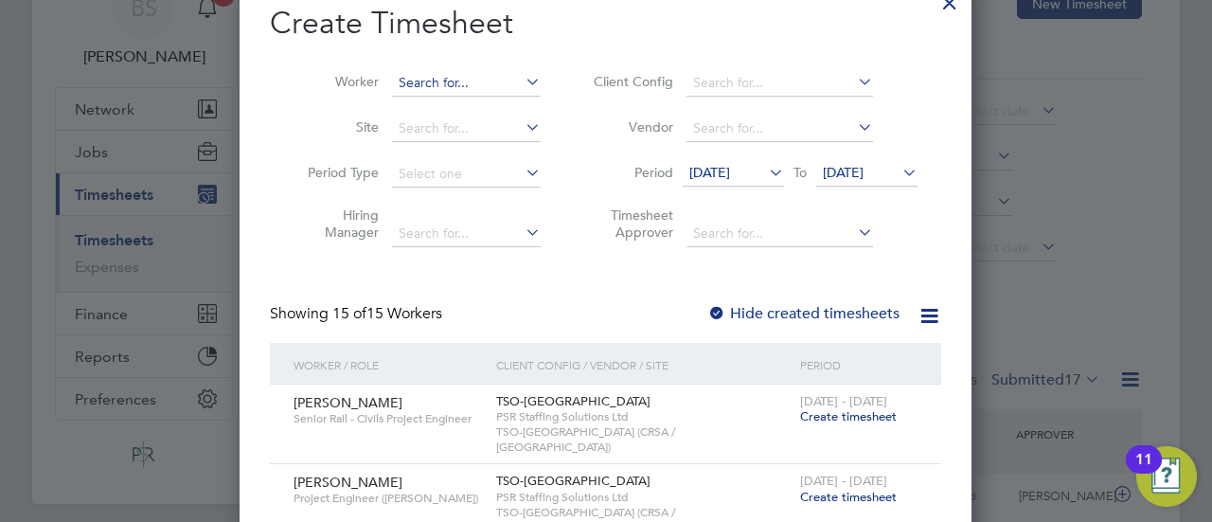
click at [455, 75] on input at bounding box center [466, 83] width 149 height 27
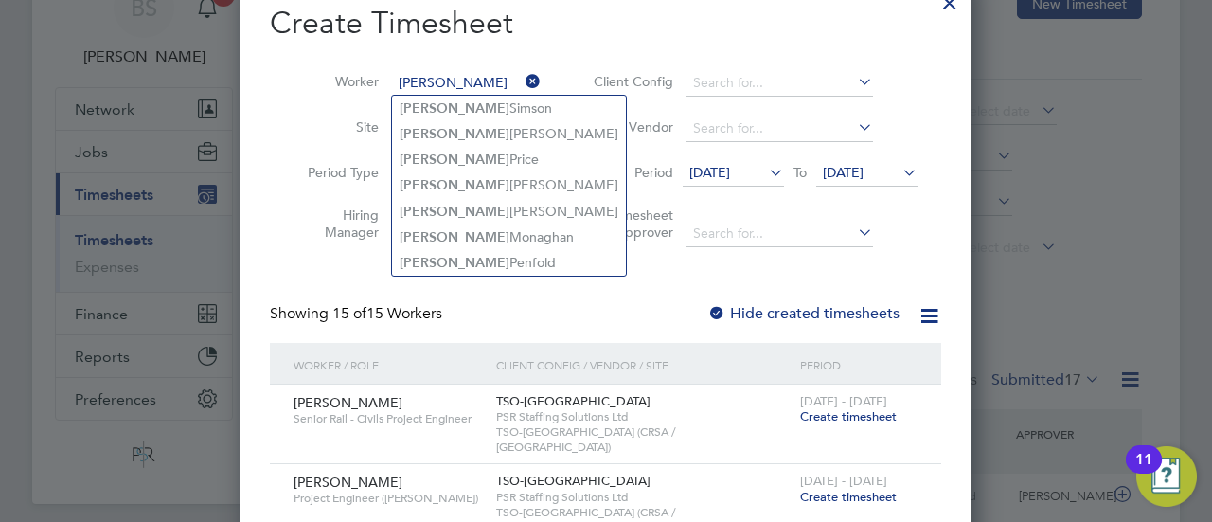
drag, startPoint x: 458, startPoint y: 204, endPoint x: 591, endPoint y: 206, distance: 132.6
click at [459, 204] on li "Keith Bates" at bounding box center [509, 212] width 234 height 26
type input "[PERSON_NAME]"
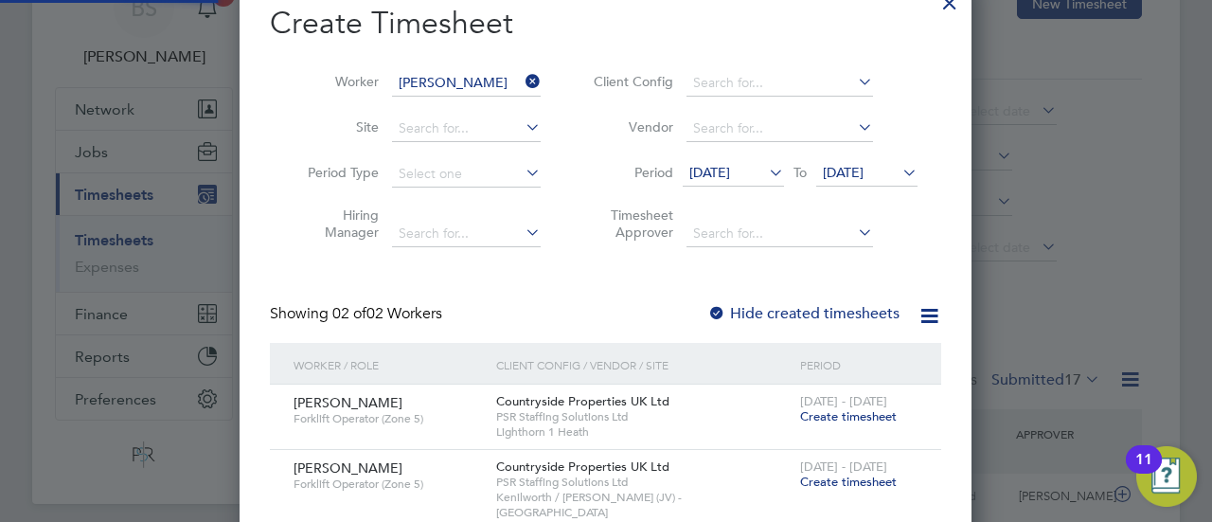
click at [730, 175] on span "14 Aug 2025" at bounding box center [709, 172] width 41 height 17
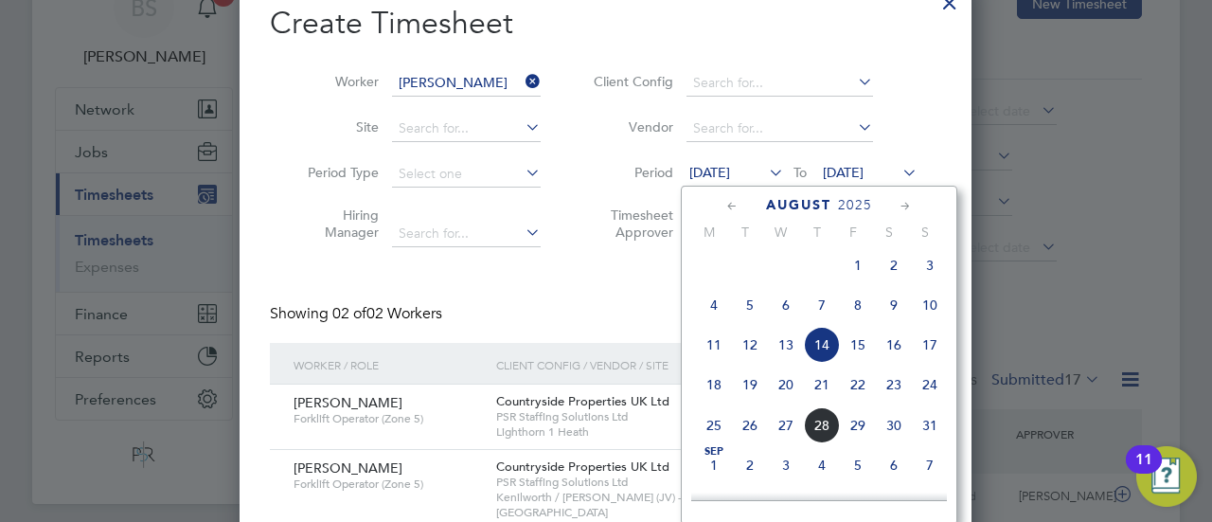
click at [706, 400] on span "18" at bounding box center [714, 384] width 36 height 36
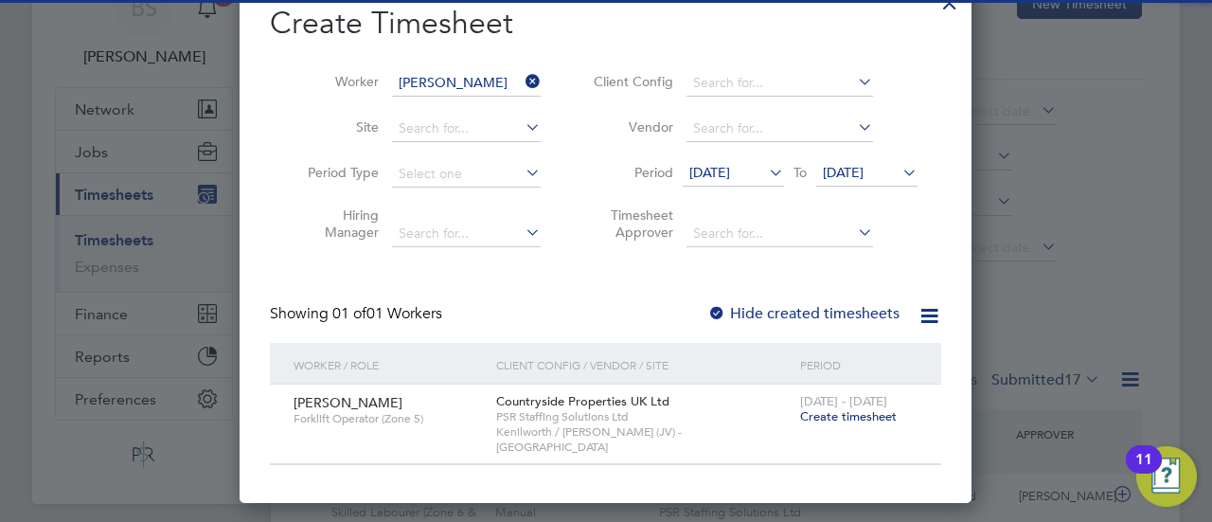
click at [864, 177] on span "21 Aug 2025" at bounding box center [843, 172] width 41 height 17
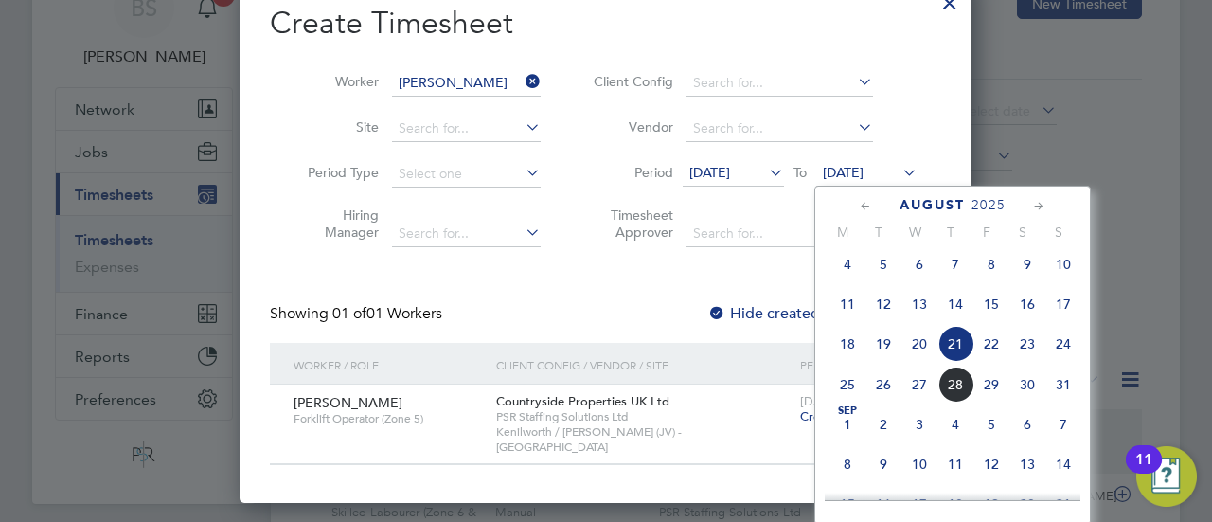
click at [1067, 359] on span "24" at bounding box center [1063, 344] width 36 height 36
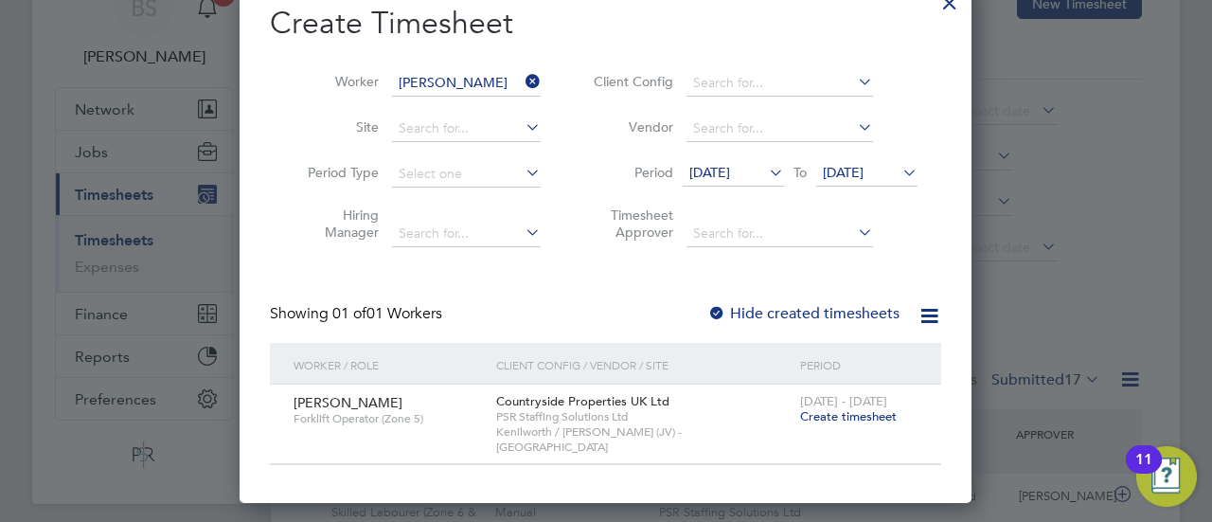
click at [845, 418] on span "Create timesheet" at bounding box center [848, 416] width 97 height 16
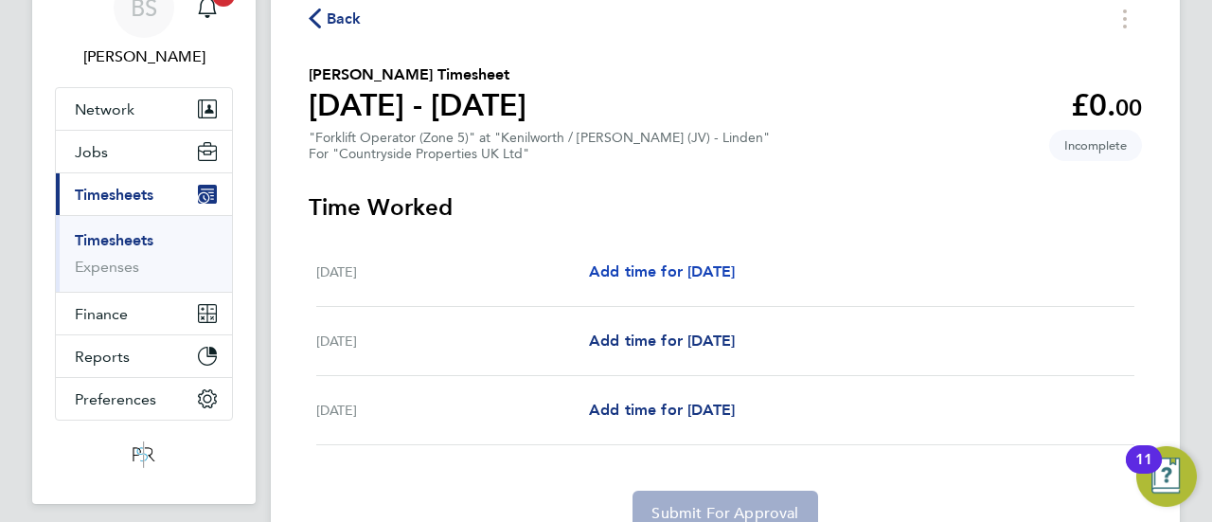
click at [698, 262] on span "Add time for Wed 20 Aug" at bounding box center [662, 271] width 146 height 18
select select "30"
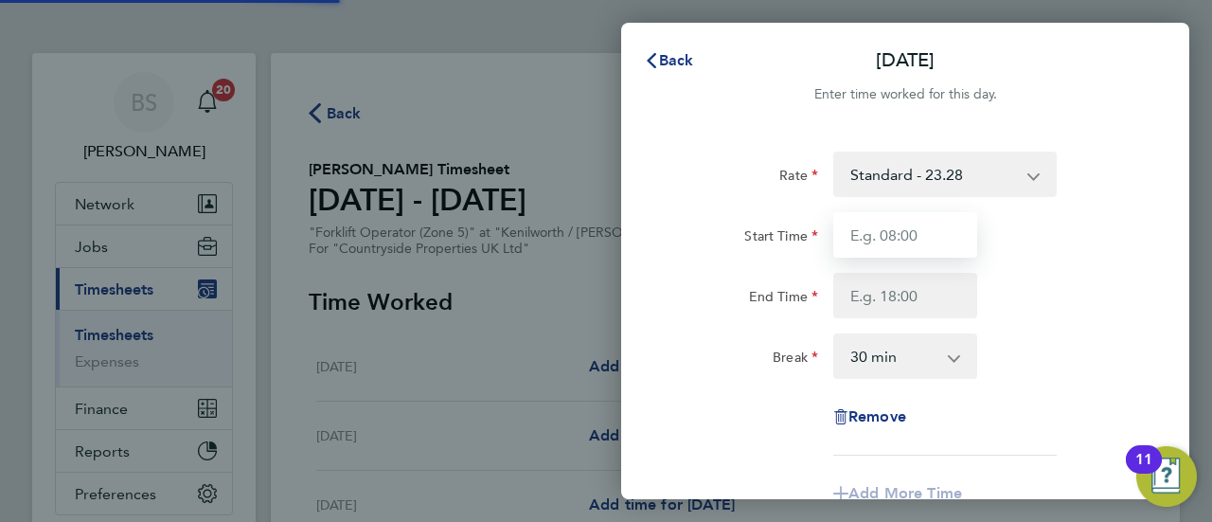
click at [934, 246] on input "Start Time" at bounding box center [905, 234] width 144 height 45
type input "10:00"
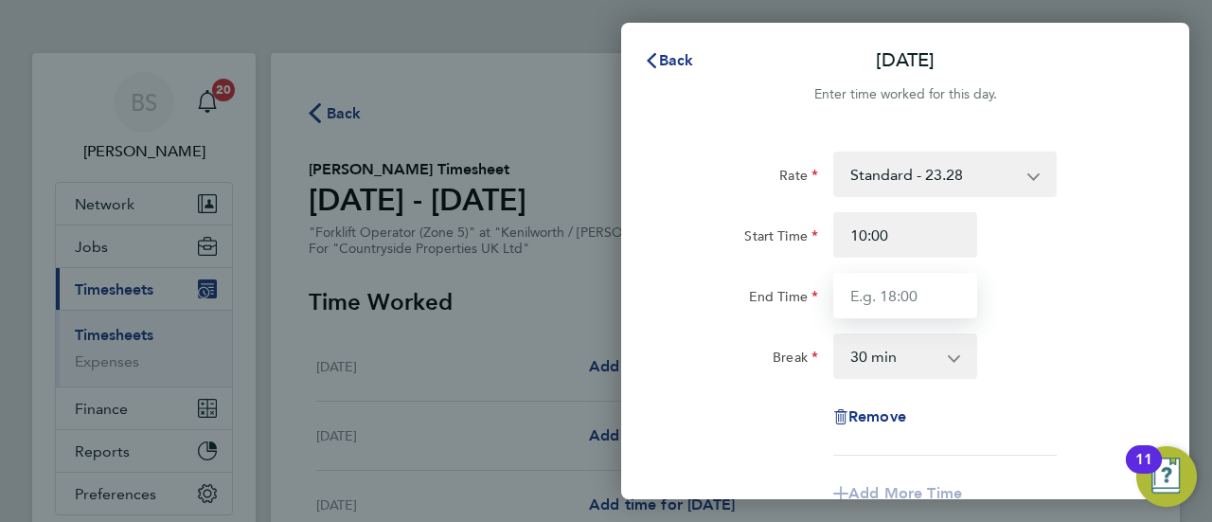
click at [909, 306] on input "End Time" at bounding box center [905, 295] width 144 height 45
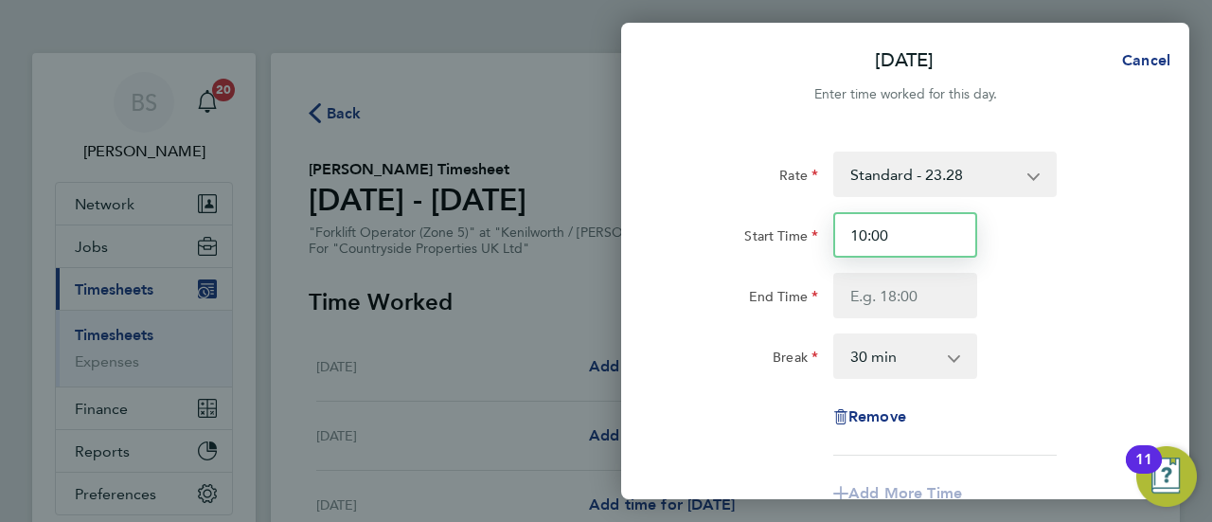
click at [879, 245] on input "10:00" at bounding box center [905, 234] width 144 height 45
drag, startPoint x: 905, startPoint y: 246, endPoint x: 811, endPoint y: 245, distance: 94.7
click at [811, 245] on div "Start Time 10:00" at bounding box center [905, 234] width 477 height 45
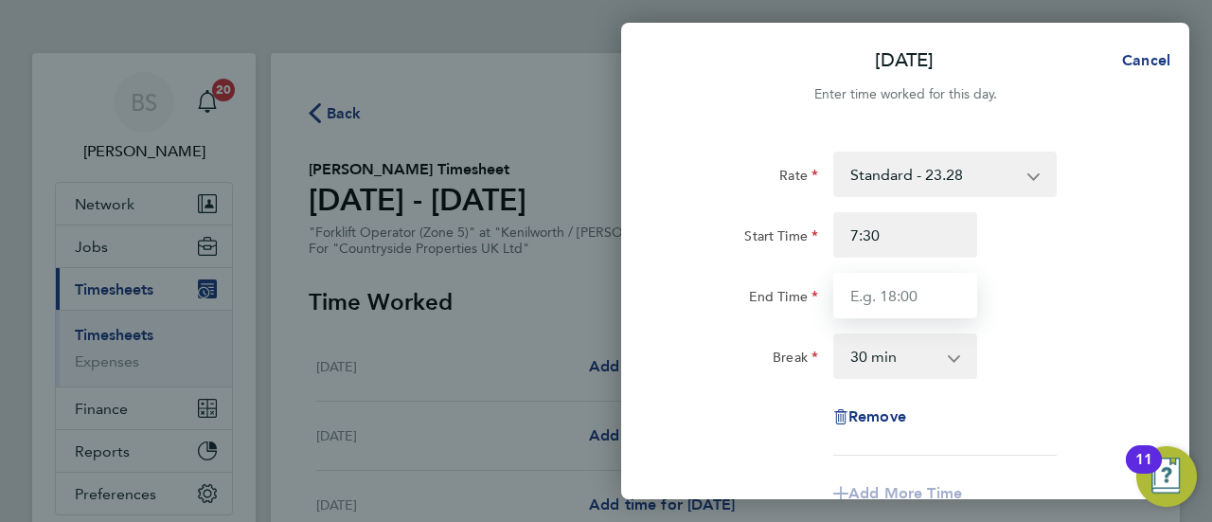
type input "07:30"
click at [940, 296] on input "End Time" at bounding box center [905, 295] width 144 height 45
click at [935, 304] on input "End Time" at bounding box center [905, 295] width 144 height 45
type input "5"
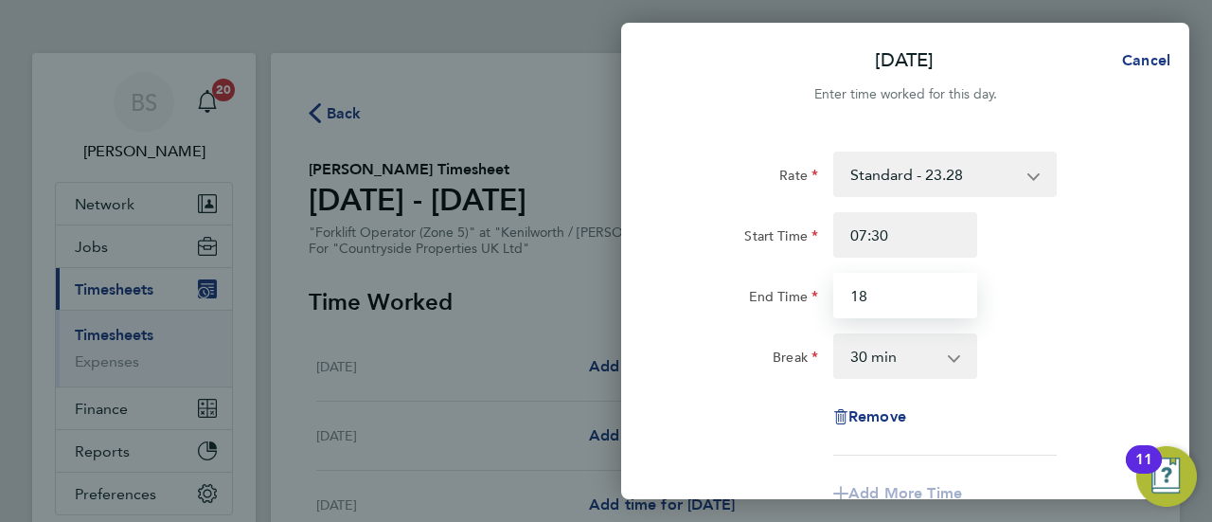
type input "18:00"
click at [1144, 299] on div "Rate Standard - 23.28 Telehandler - 23.28 Start Time 07:30 End Time 18:00 Break…" at bounding box center [905, 406] width 568 height 554
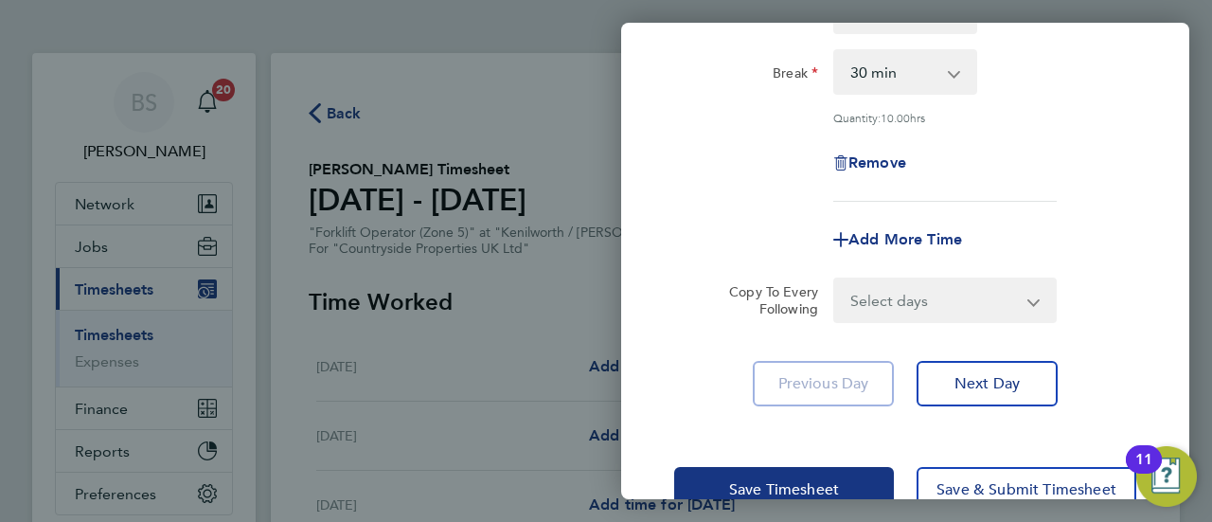
click at [979, 299] on select "Select days Day Thursday Friday" at bounding box center [934, 300] width 199 height 42
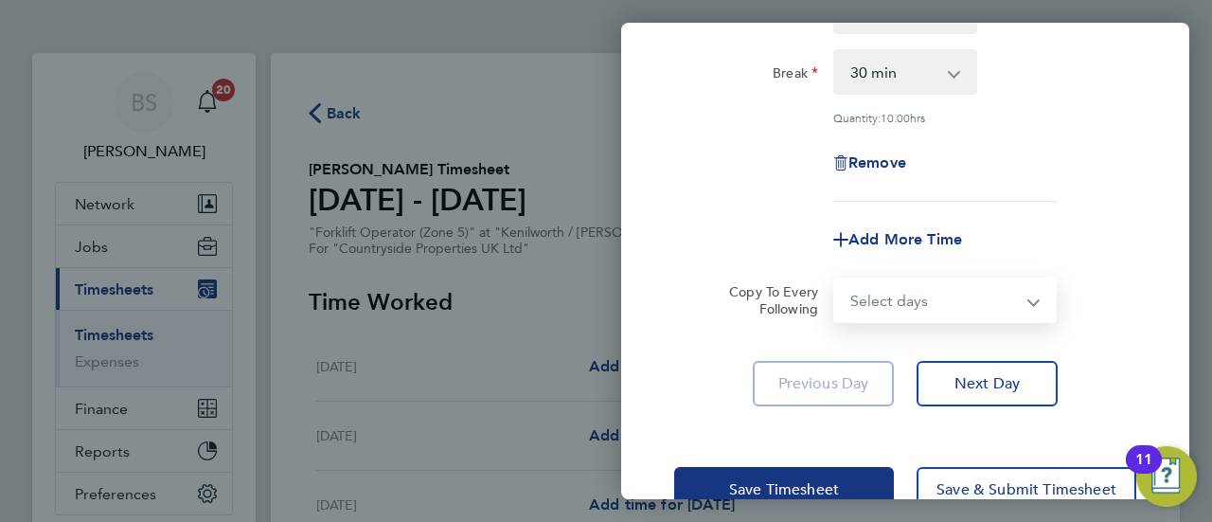
select select "THU"
click at [835, 279] on select "Select days Day Thursday Friday" at bounding box center [934, 300] width 199 height 42
select select "2025-08-22"
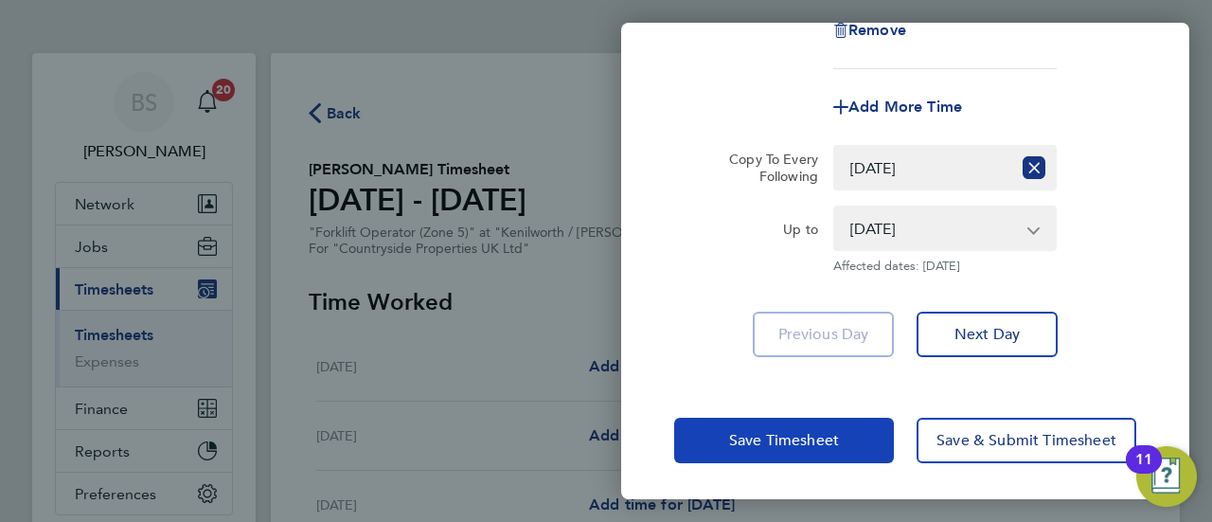
click at [784, 445] on span "Save Timesheet" at bounding box center [784, 440] width 110 height 19
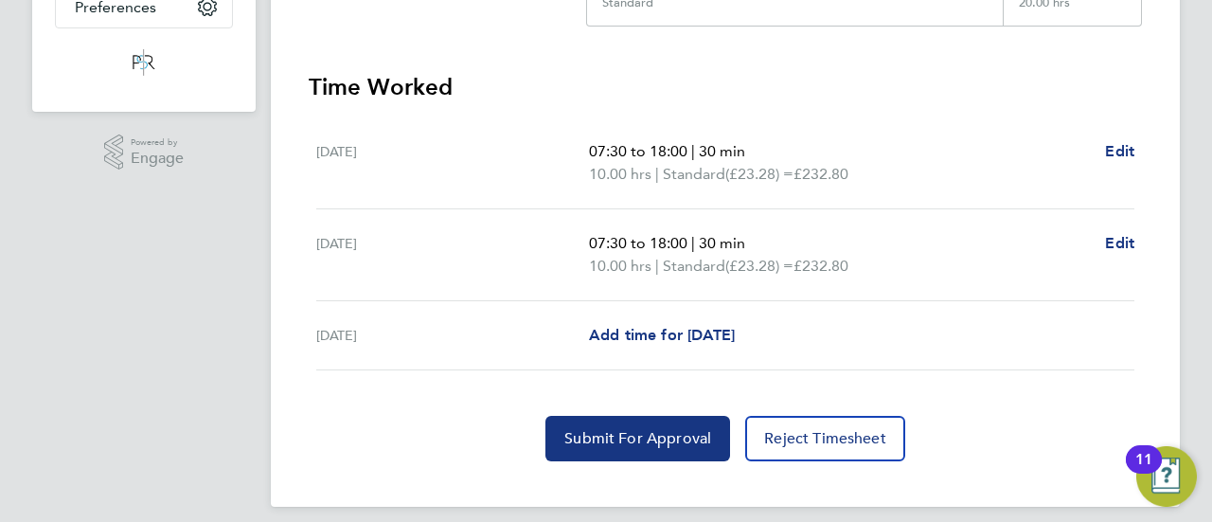
scroll to position [499, 0]
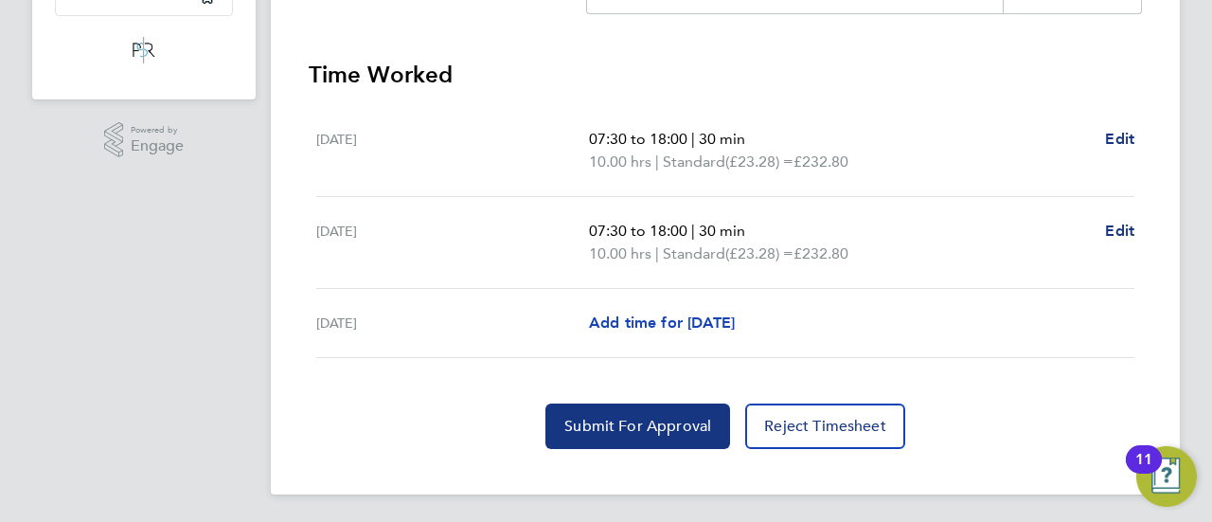
click at [735, 323] on span "Add time for Fri 22 Aug" at bounding box center [662, 322] width 146 height 18
select select "30"
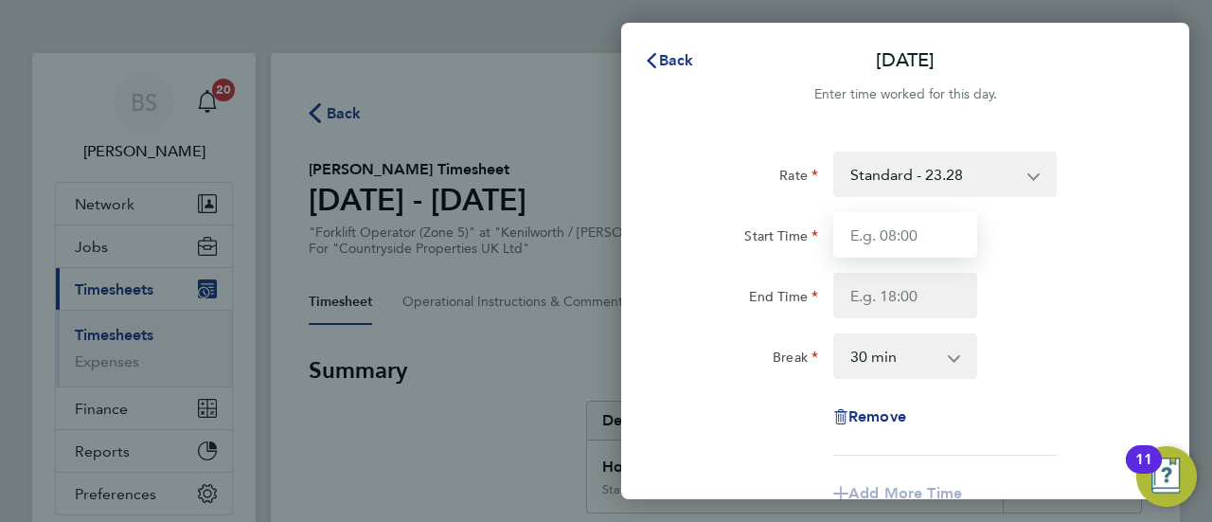
click at [924, 221] on input "Start Time" at bounding box center [905, 234] width 144 height 45
type input "07:30"
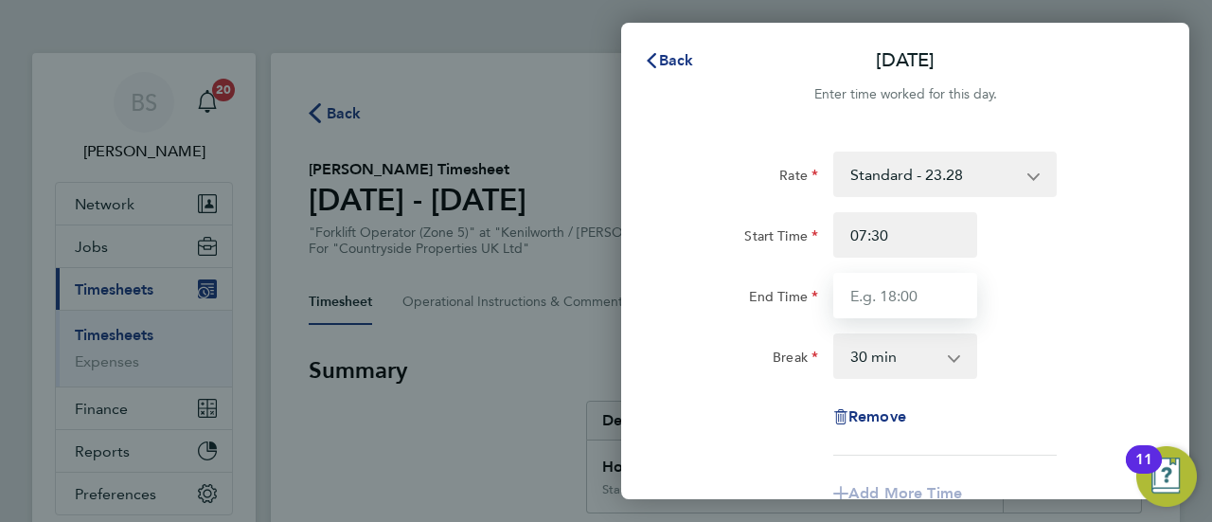
click at [898, 303] on input "End Time" at bounding box center [905, 295] width 144 height 45
type input "18:00"
click at [1055, 357] on div "Break 0 min 15 min 30 min 45 min 60 min 75 min 90 min" at bounding box center [905, 355] width 477 height 45
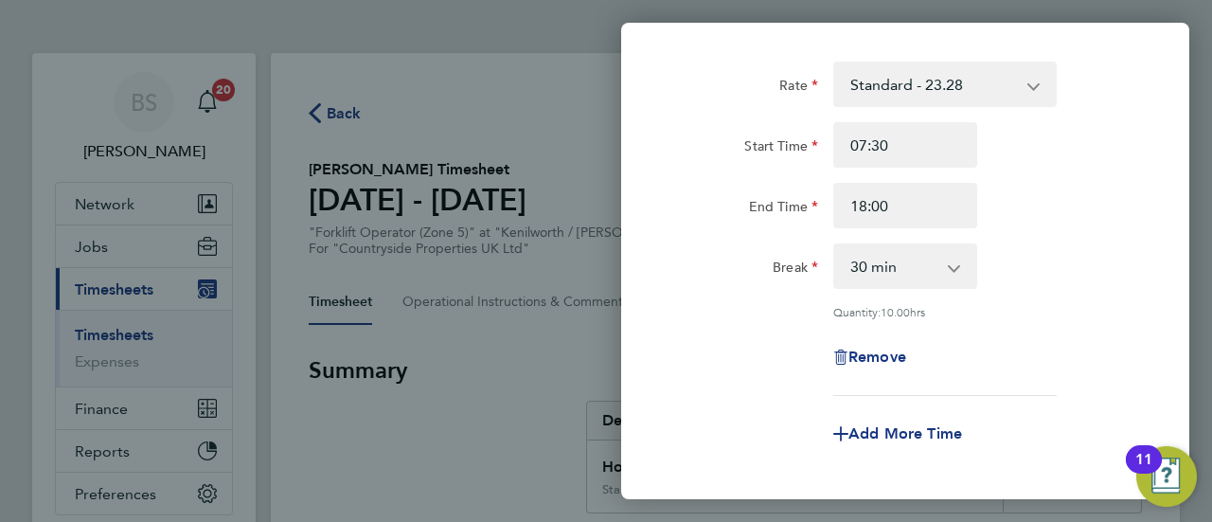
scroll to position [288, 0]
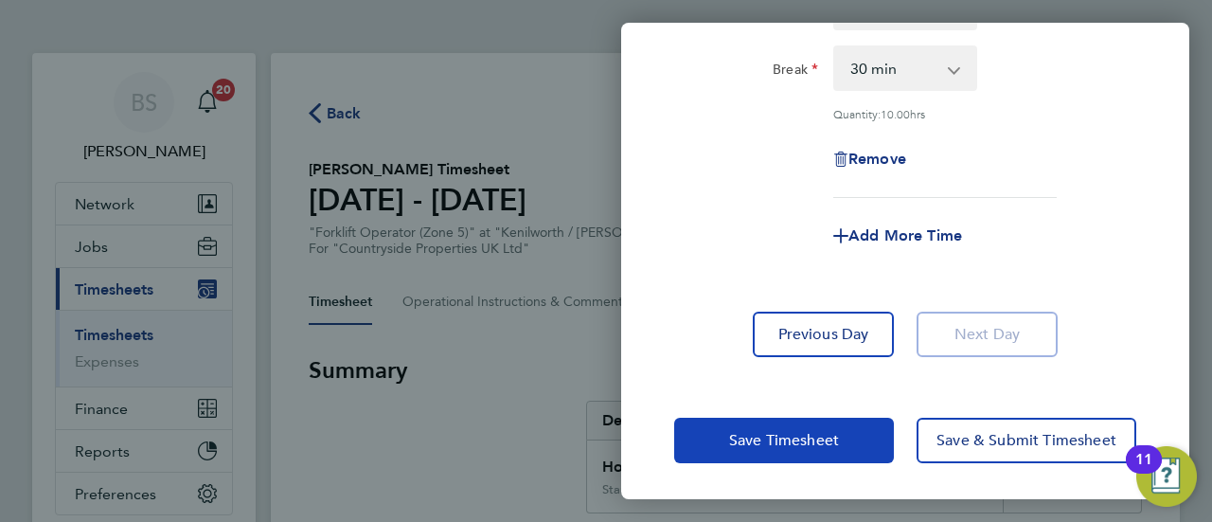
click at [777, 439] on span "Save Timesheet" at bounding box center [784, 440] width 110 height 19
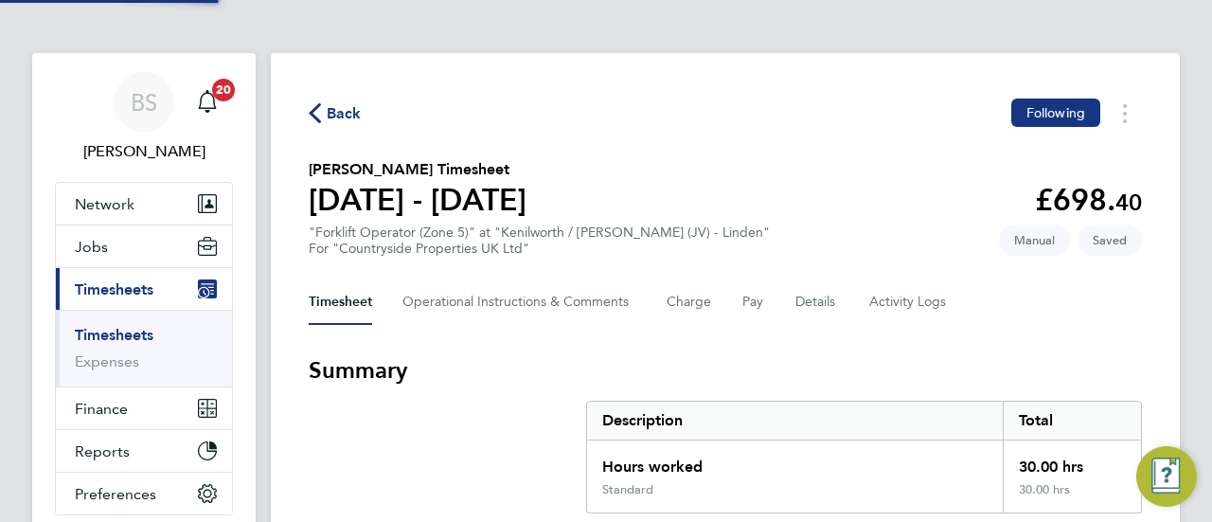
click at [547, 375] on h3 "Summary" at bounding box center [725, 370] width 833 height 30
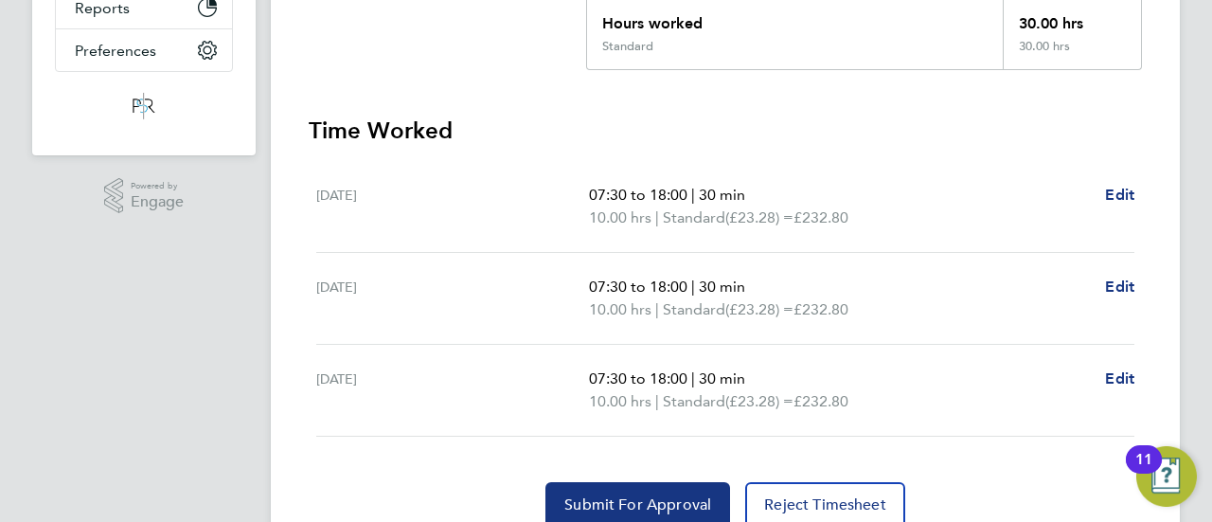
scroll to position [473, 0]
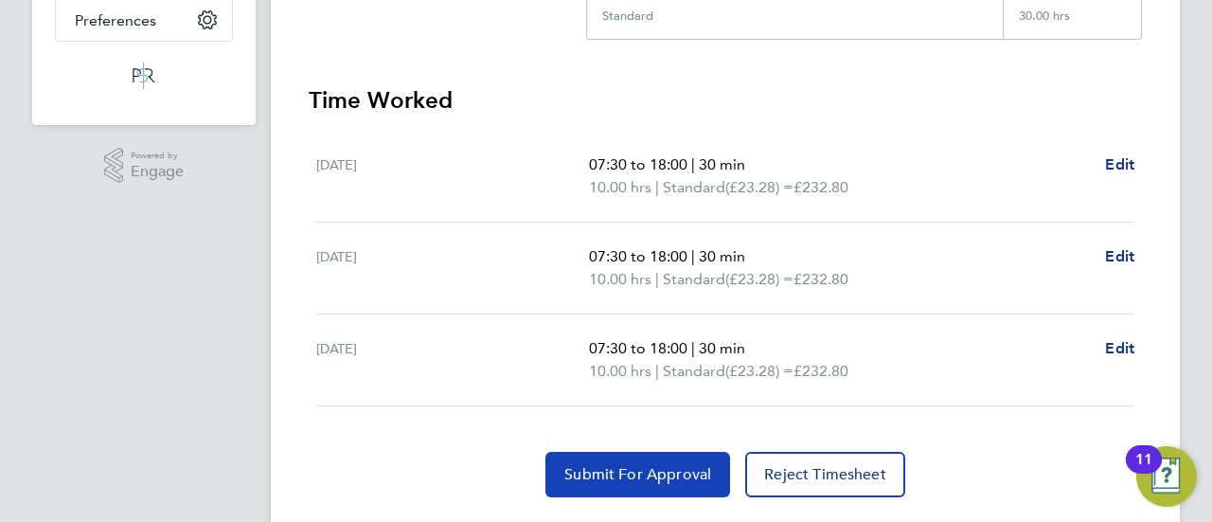
click at [659, 480] on span "Submit For Approval" at bounding box center [637, 474] width 147 height 19
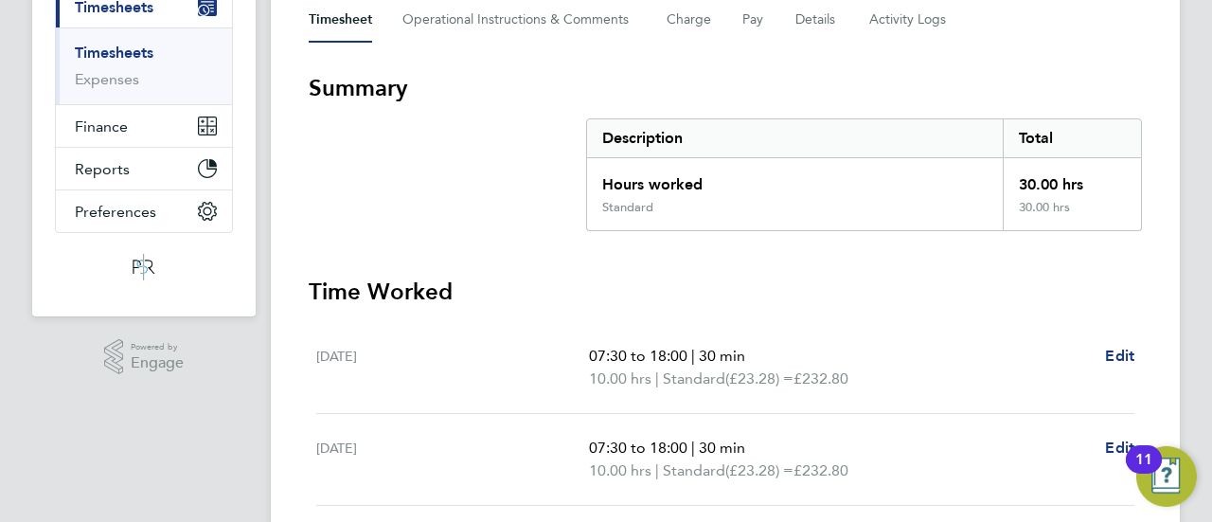
scroll to position [284, 0]
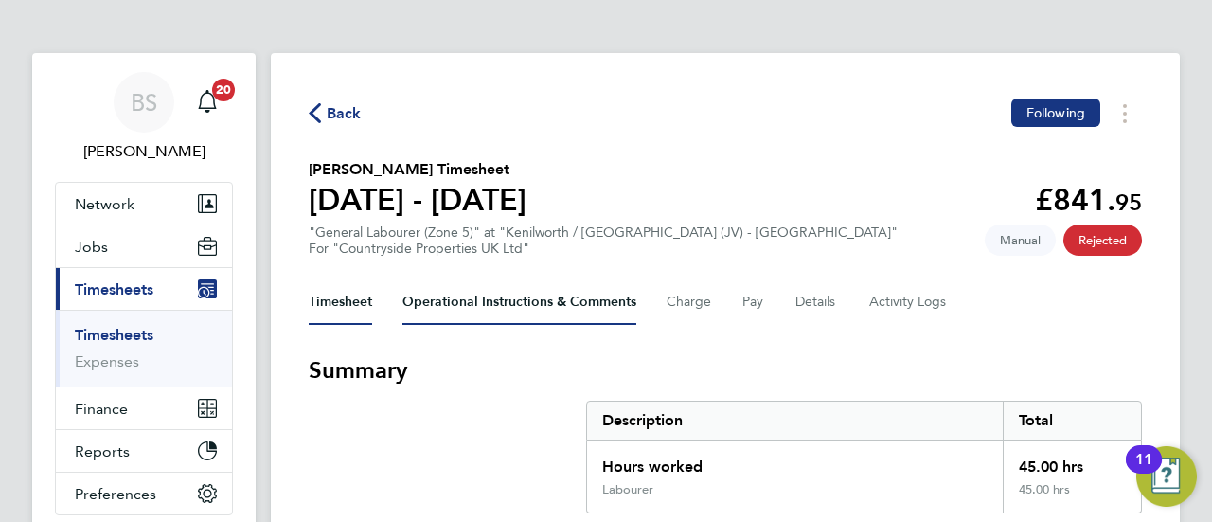
click at [536, 301] on Comments-tab "Operational Instructions & Comments" at bounding box center [519, 301] width 234 height 45
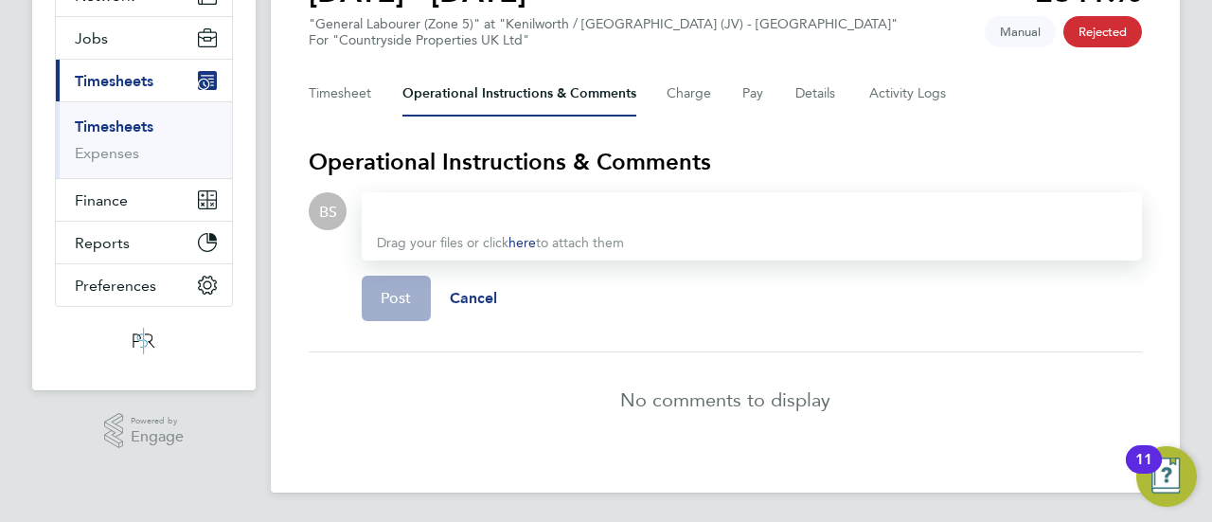
scroll to position [19, 0]
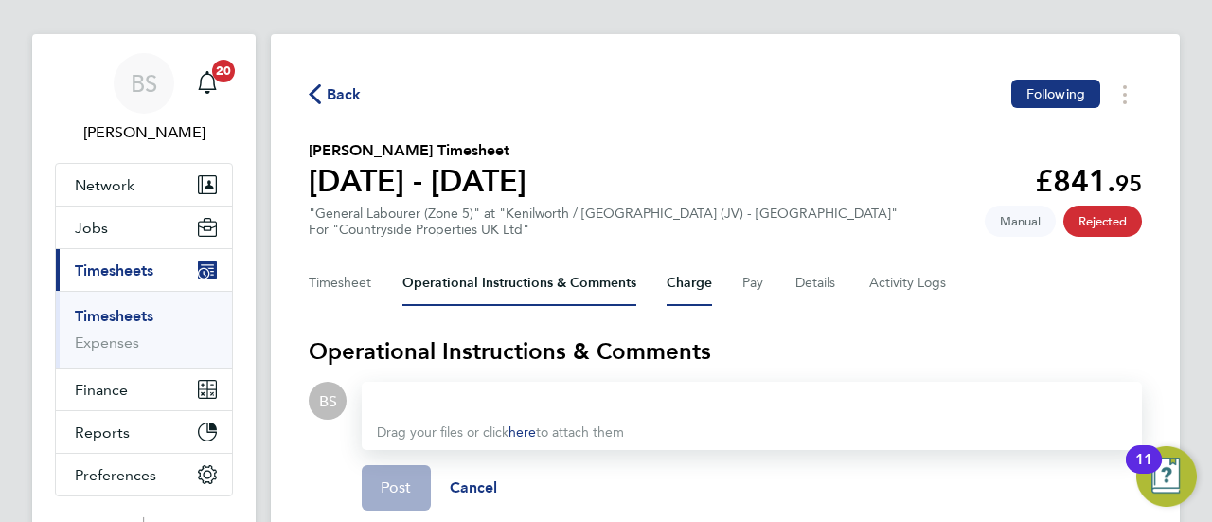
click at [675, 283] on button "Charge" at bounding box center [689, 282] width 45 height 45
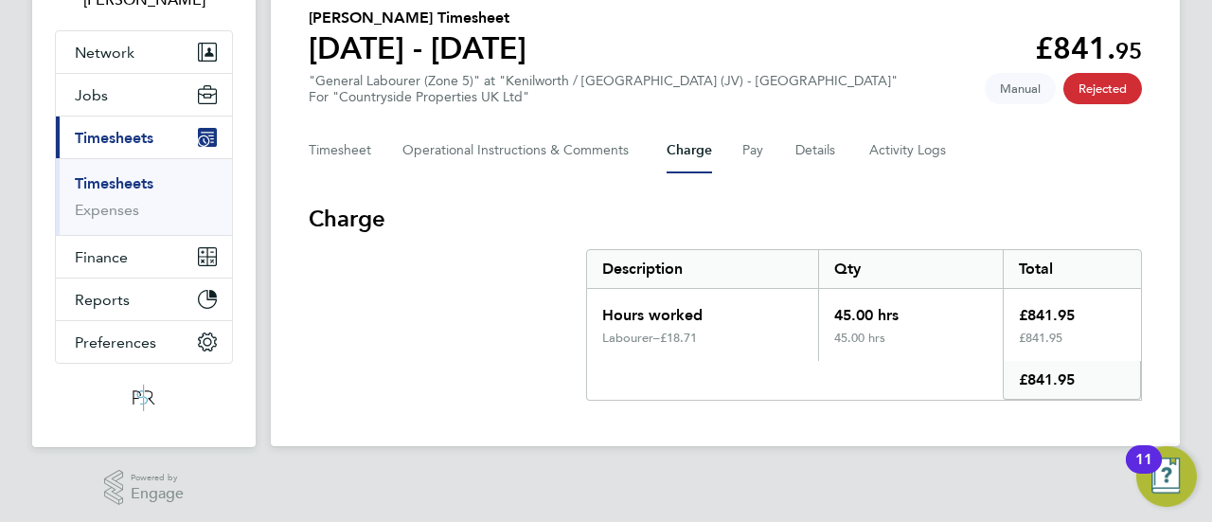
scroll to position [155, 0]
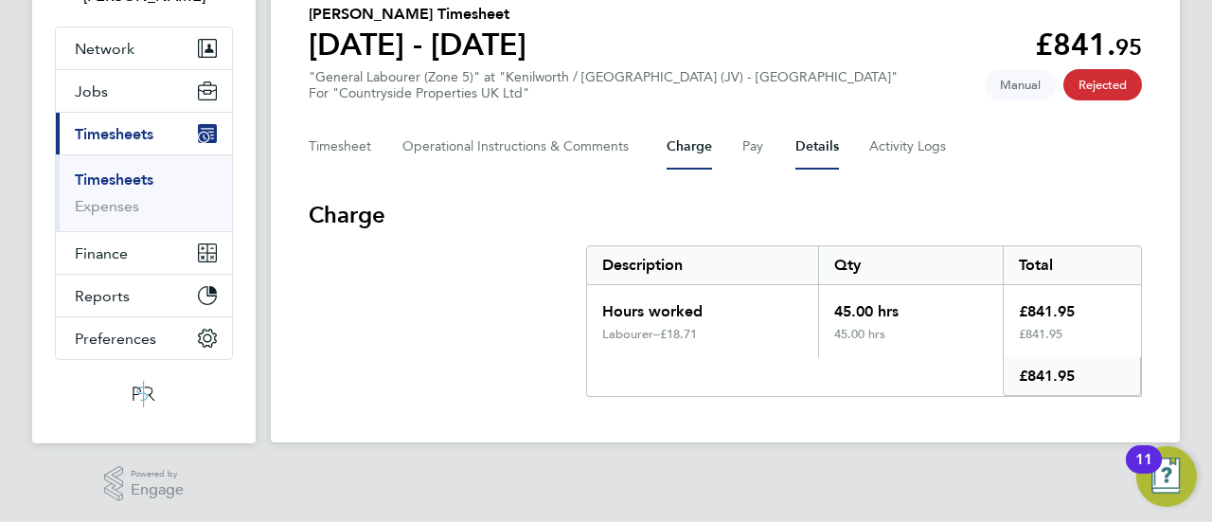
click at [807, 152] on button "Details" at bounding box center [817, 146] width 44 height 45
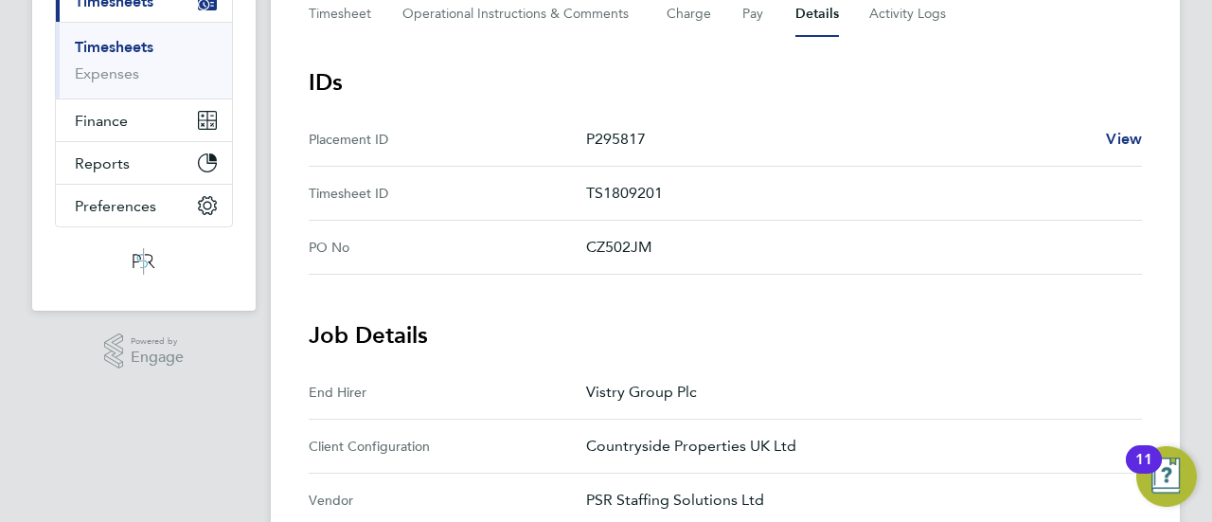
scroll to position [7, 0]
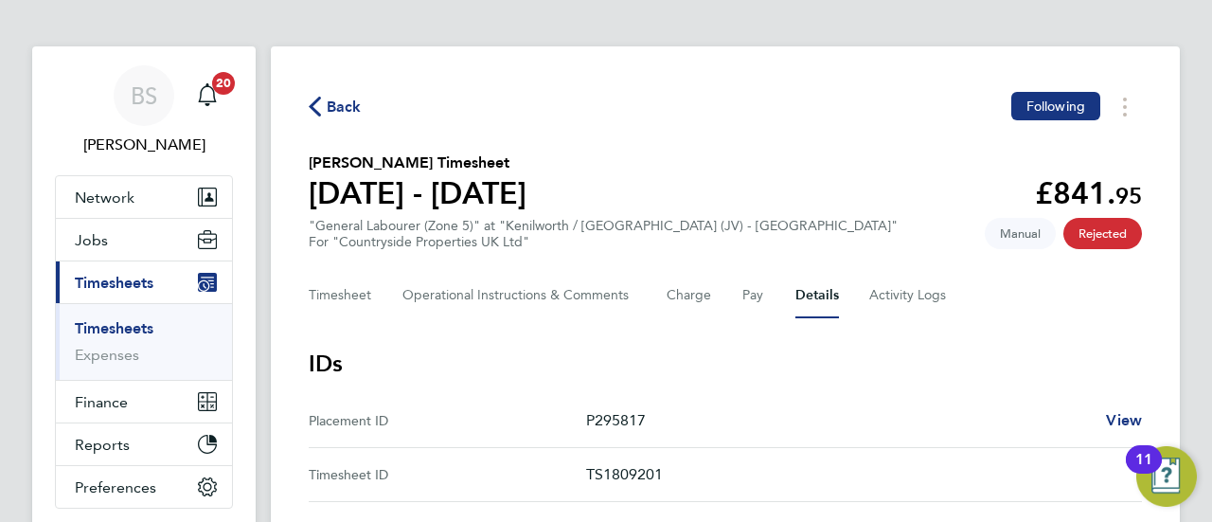
click at [1119, 227] on span "Rejected" at bounding box center [1102, 233] width 79 height 31
click at [348, 293] on button "Timesheet" at bounding box center [340, 295] width 63 height 45
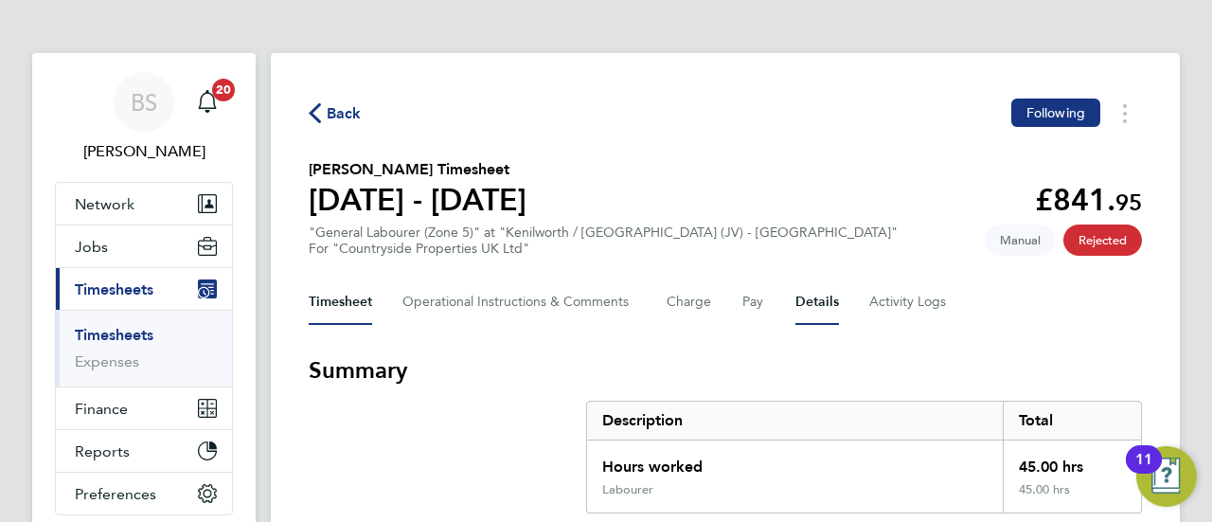
click at [828, 308] on button "Details" at bounding box center [817, 301] width 44 height 45
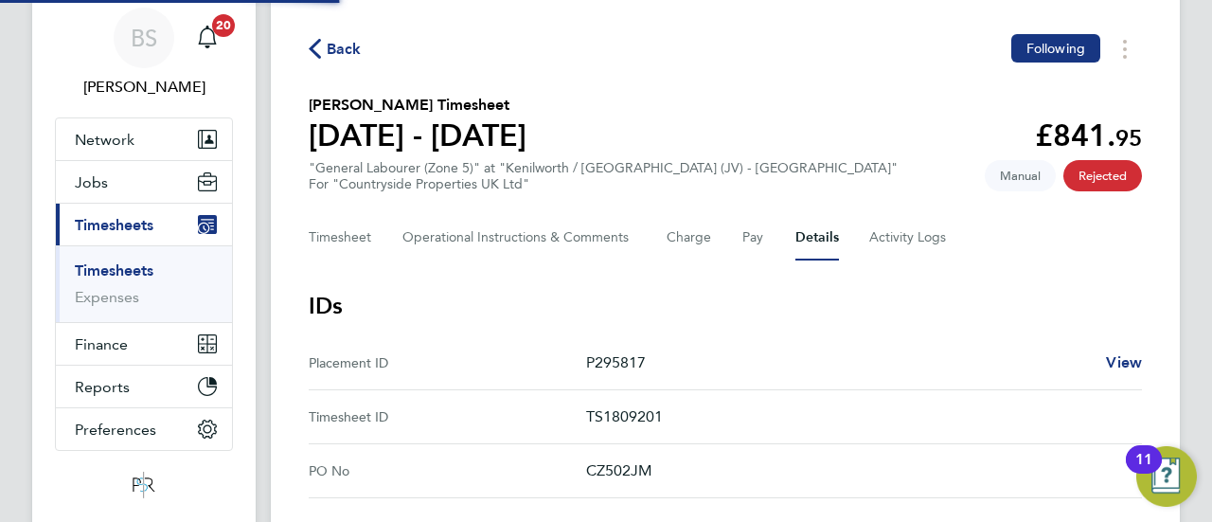
scroll to position [95, 0]
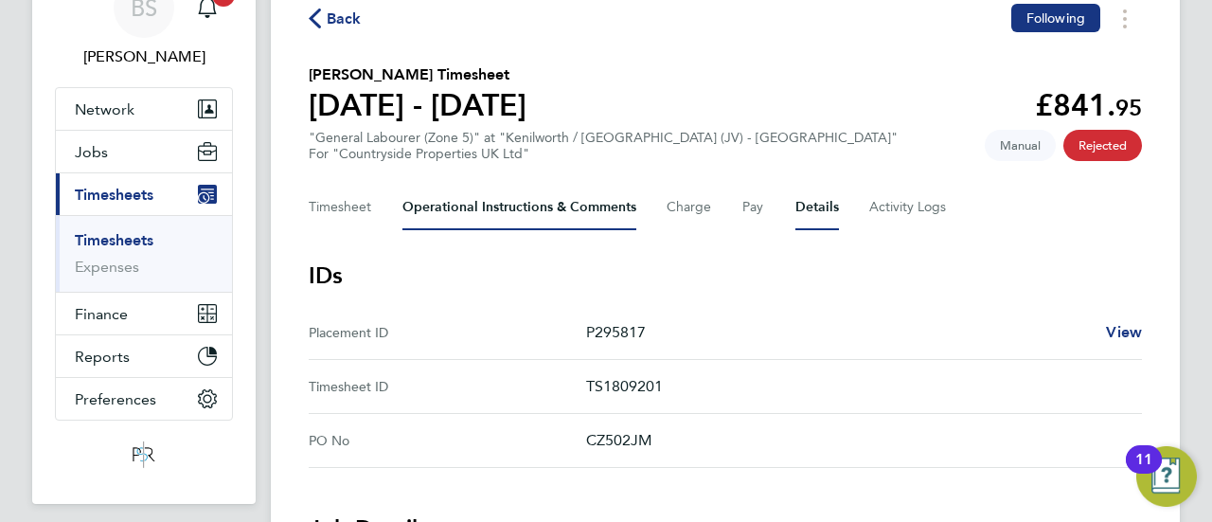
click at [535, 205] on Comments-tab "Operational Instructions & Comments" at bounding box center [519, 207] width 234 height 45
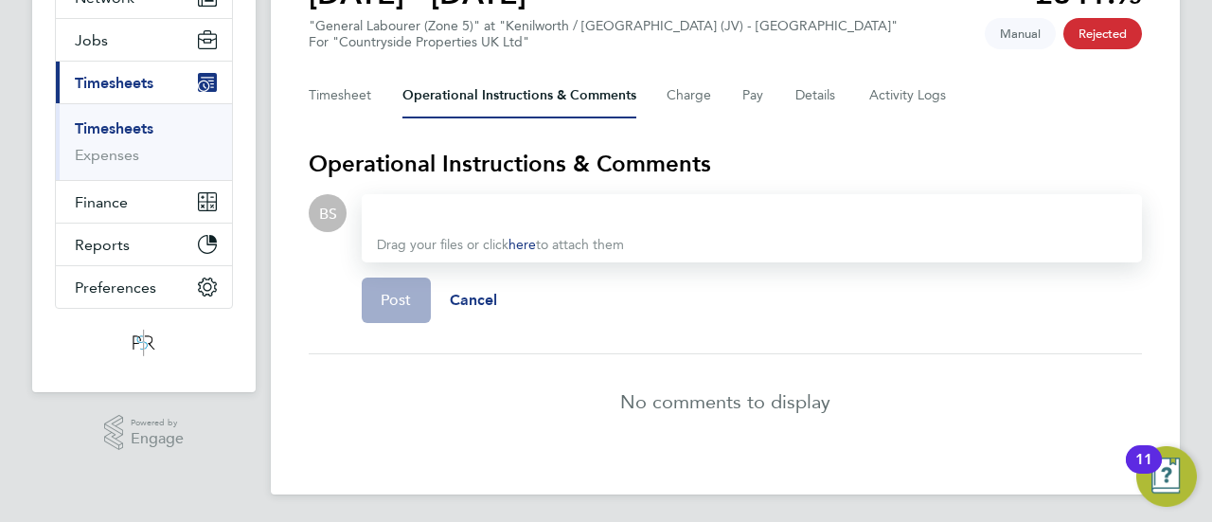
scroll to position [208, 0]
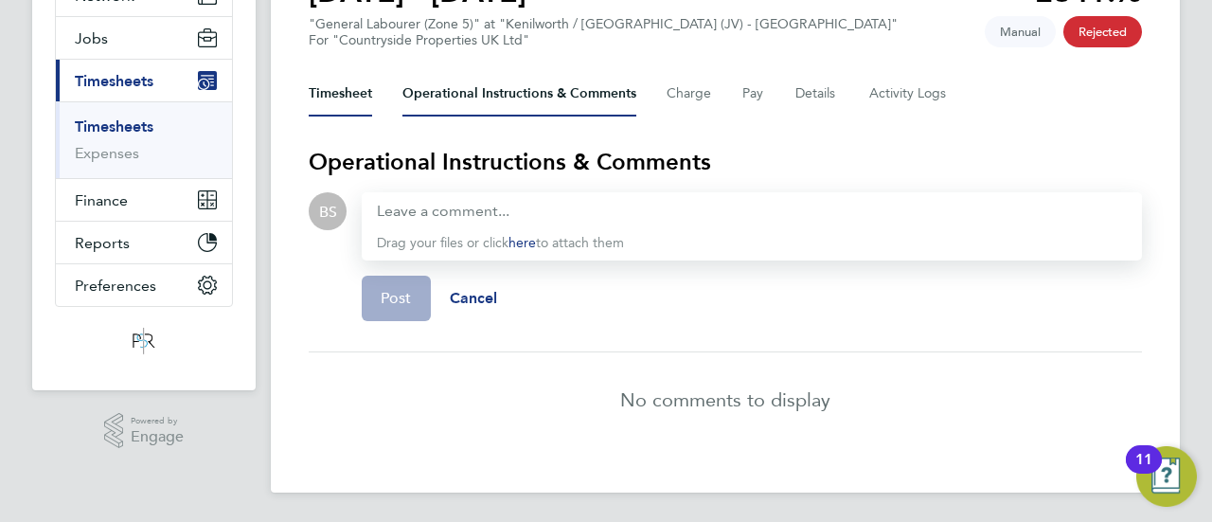
click at [333, 98] on button "Timesheet" at bounding box center [340, 93] width 63 height 45
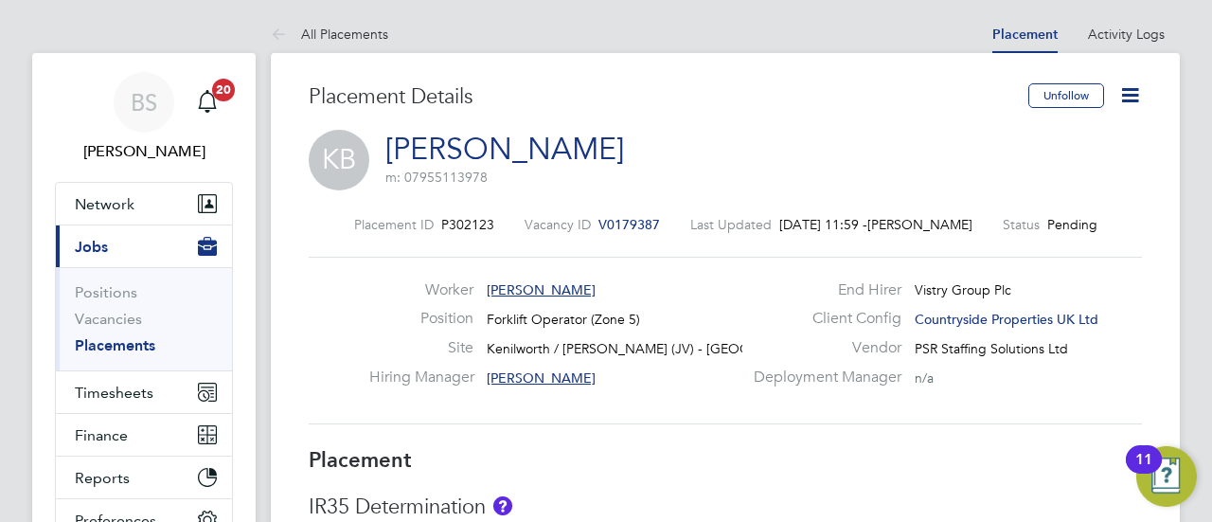
click at [1123, 89] on icon at bounding box center [1130, 95] width 24 height 24
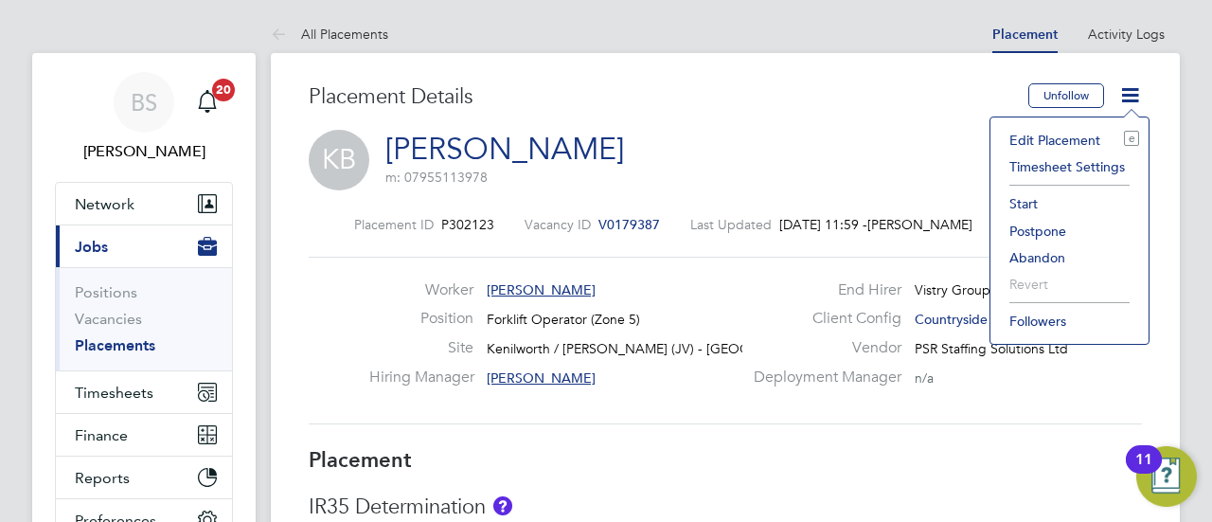
click at [1038, 200] on li "Start" at bounding box center [1069, 203] width 139 height 27
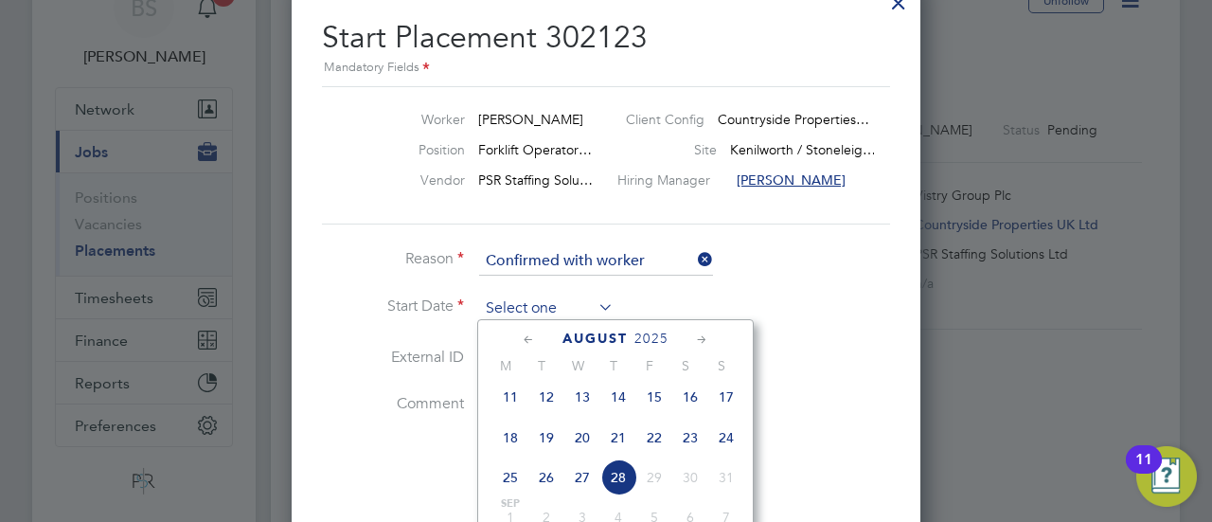
click at [578, 313] on input at bounding box center [546, 308] width 134 height 28
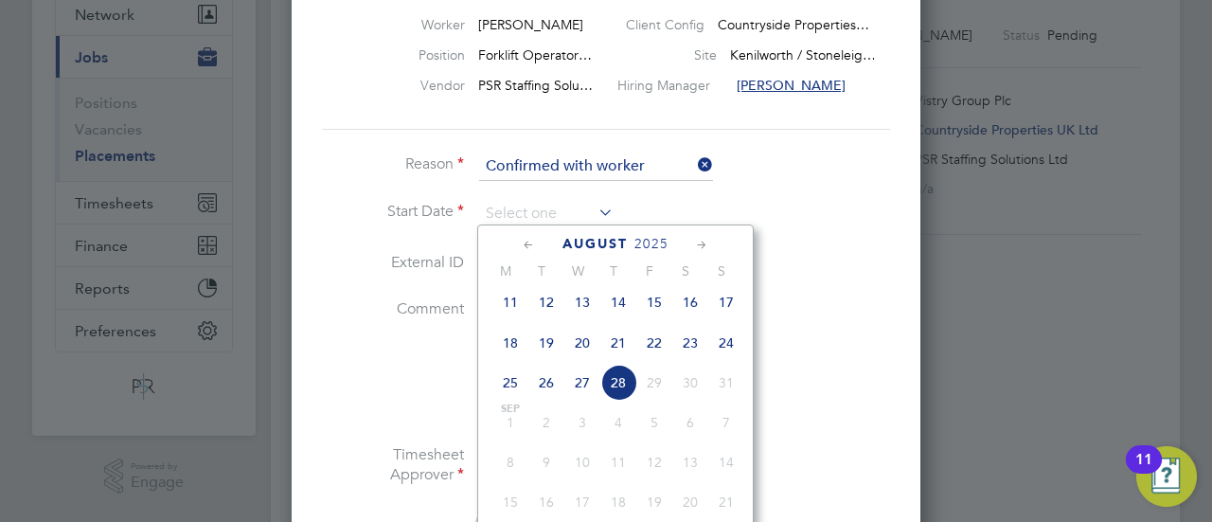
click at [584, 354] on span "20" at bounding box center [582, 343] width 36 height 36
type input "[DATE]"
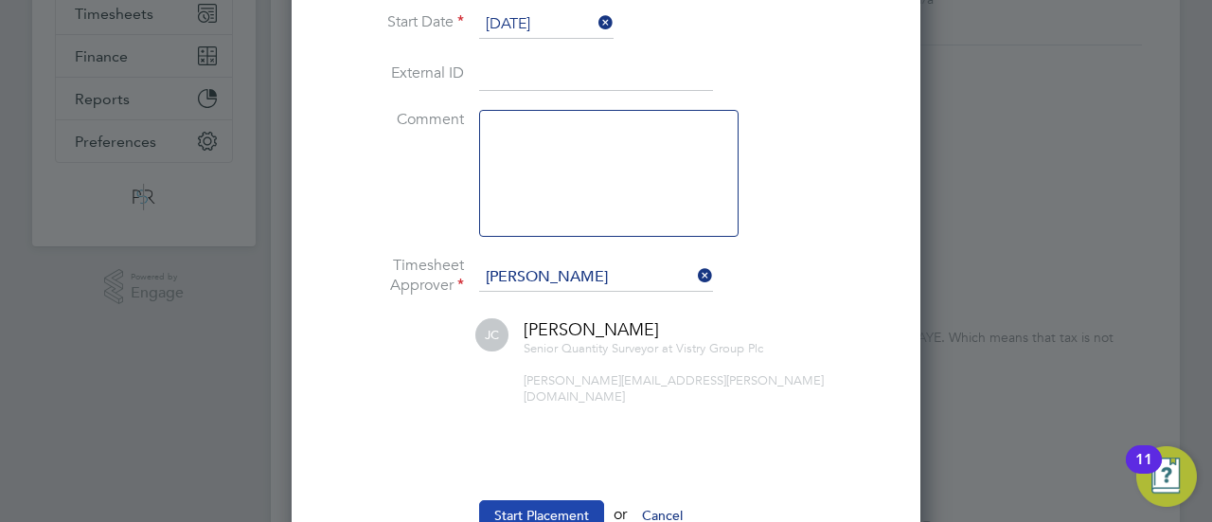
click at [551, 500] on button "Start Placement" at bounding box center [541, 515] width 125 height 30
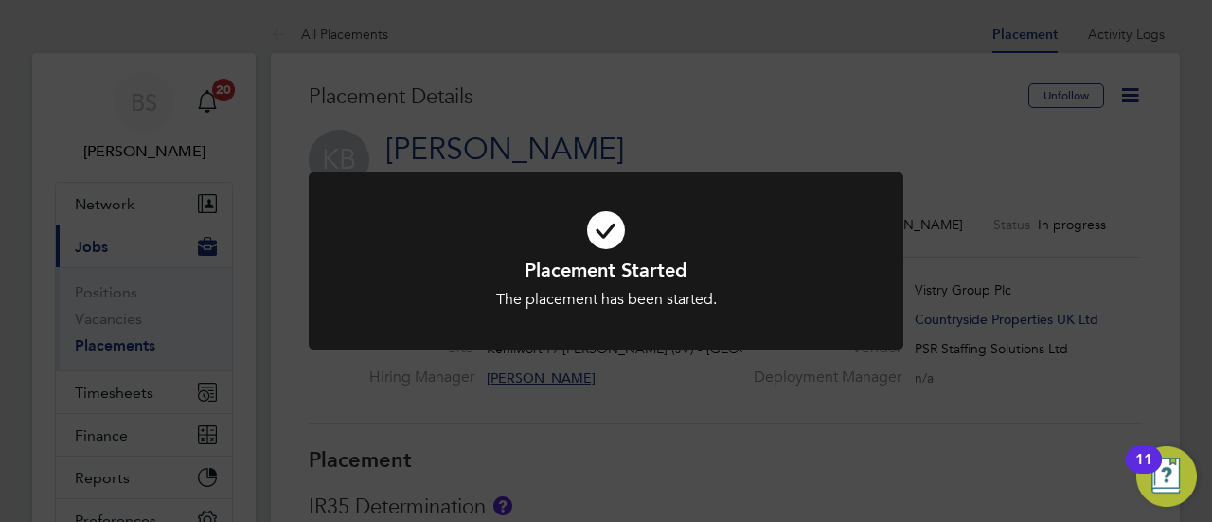
drag, startPoint x: 902, startPoint y: 266, endPoint x: 912, endPoint y: 262, distance: 10.2
click at [903, 266] on div "Placement Started The placement has been started. Cancel Okay" at bounding box center [606, 261] width 1212 height 522
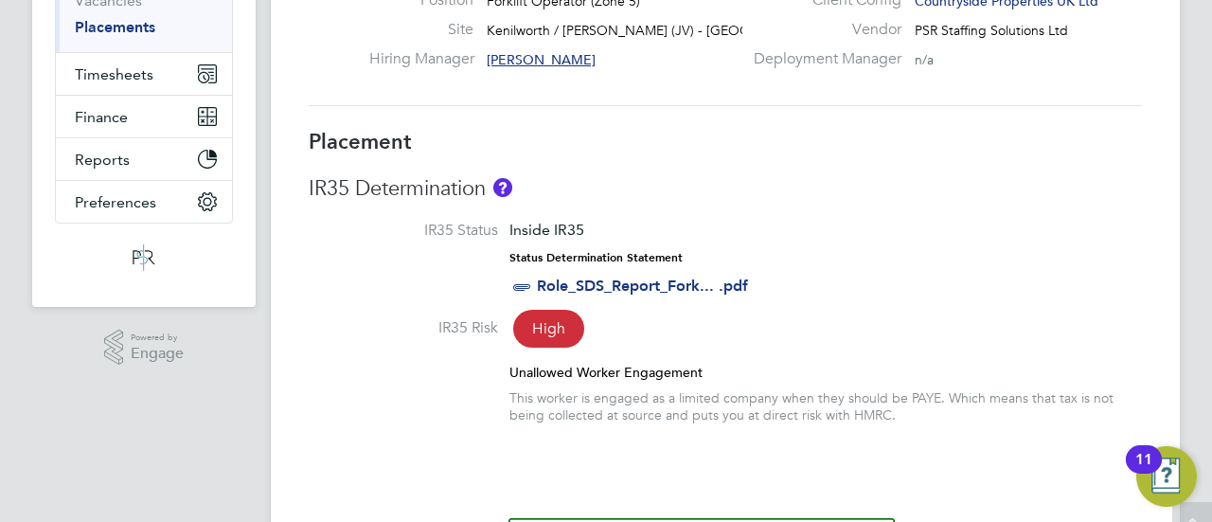
scroll to position [379, 0]
